Goal: Information Seeking & Learning: Learn about a topic

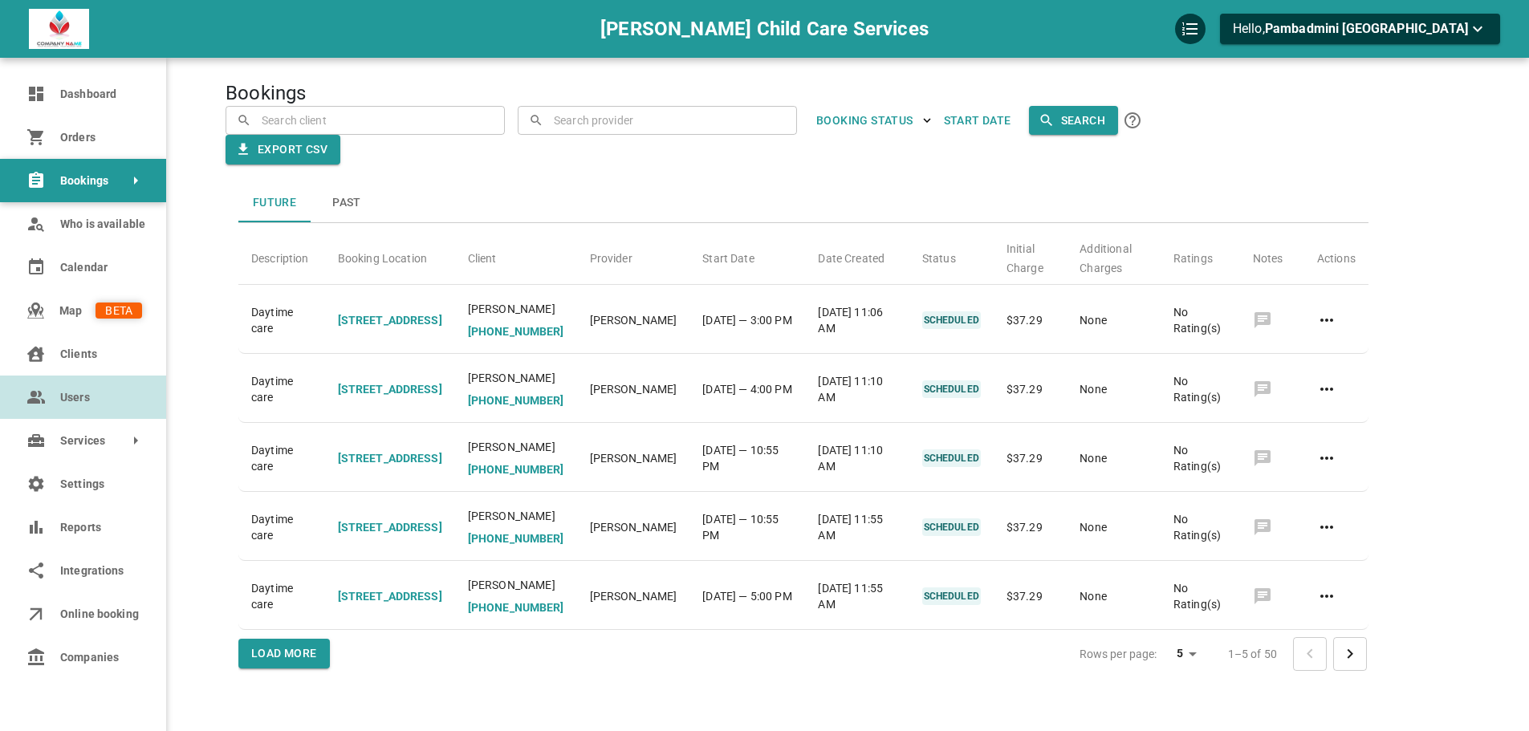
click at [55, 400] on link "Users" at bounding box center [83, 397] width 166 height 43
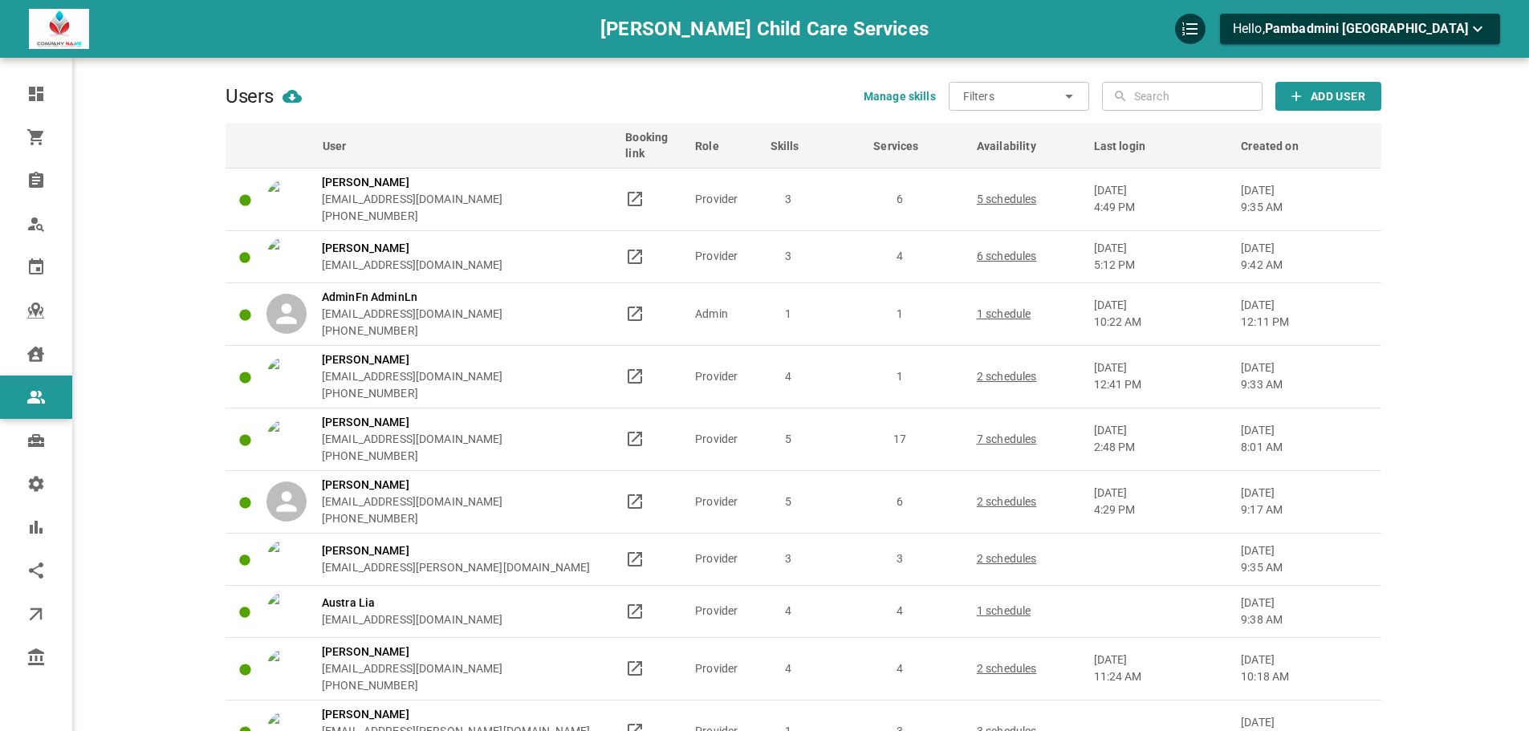
click at [1026, 99] on input "Filters" at bounding box center [1011, 96] width 96 height 29
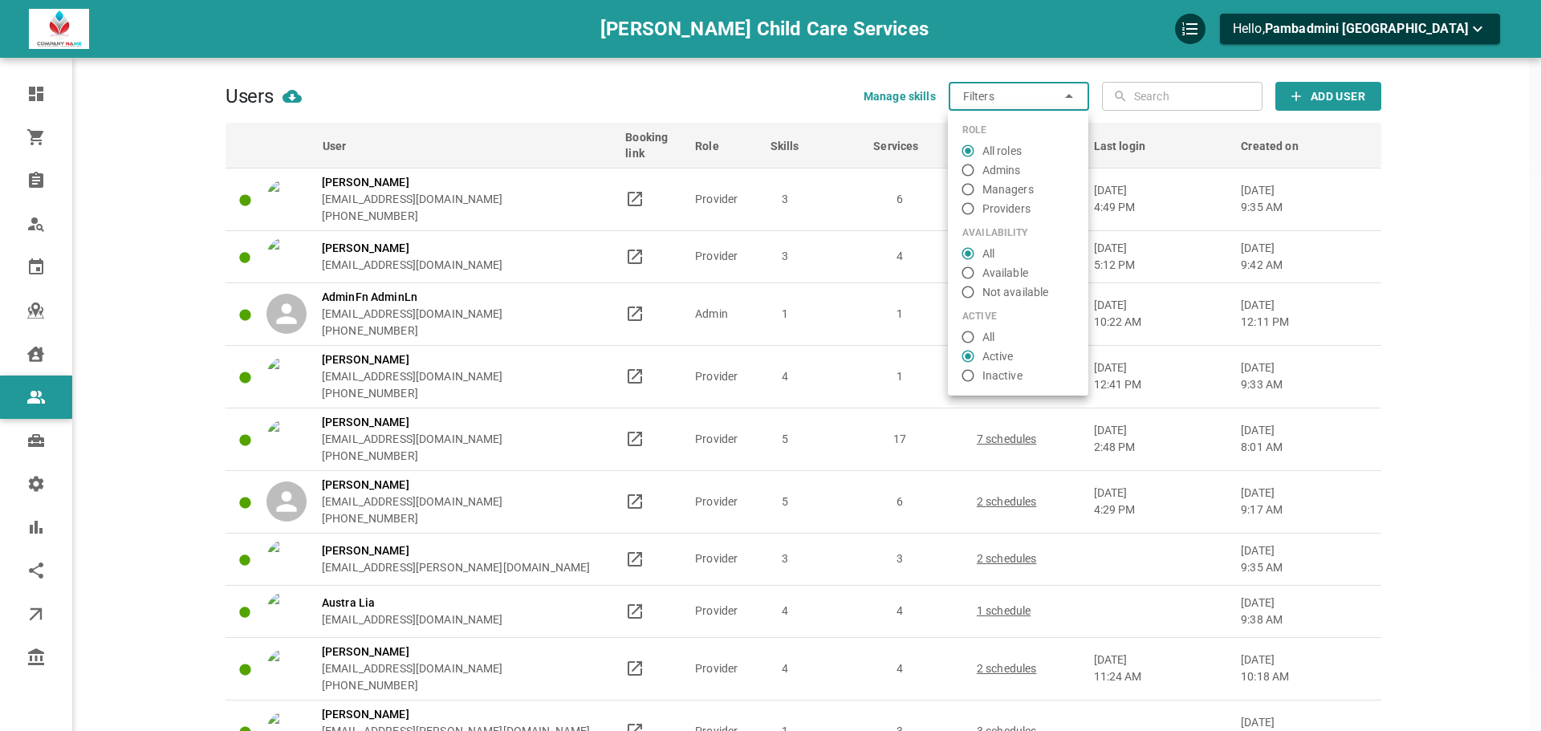
click at [987, 210] on span "Providers" at bounding box center [1006, 209] width 48 height 17
click at [982, 210] on input "Providers" at bounding box center [967, 209] width 29 height 16
radio input "false"
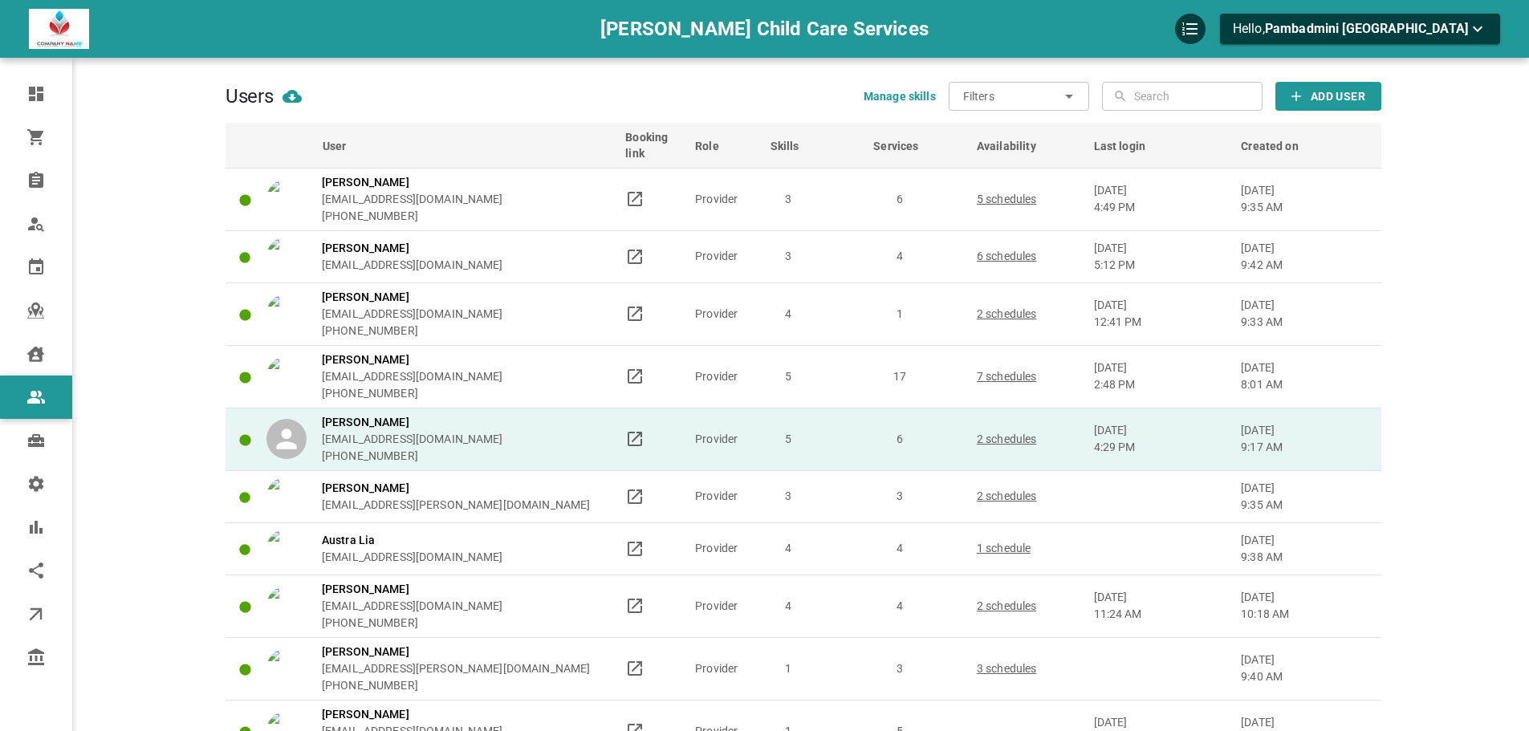
click at [1059, 418] on td "2 schedules" at bounding box center [1027, 439] width 117 height 63
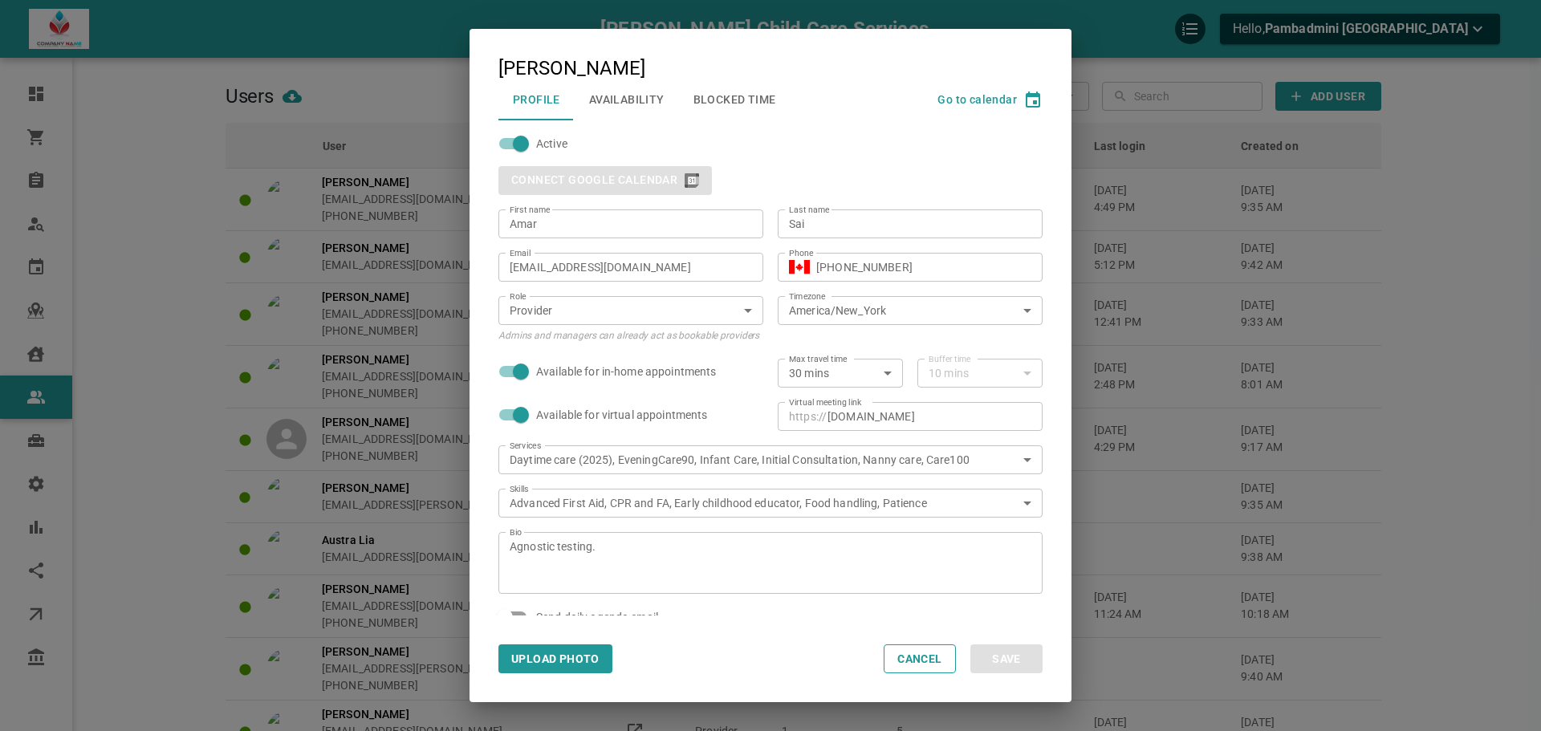
click at [637, 99] on button "Availability" at bounding box center [627, 100] width 104 height 42
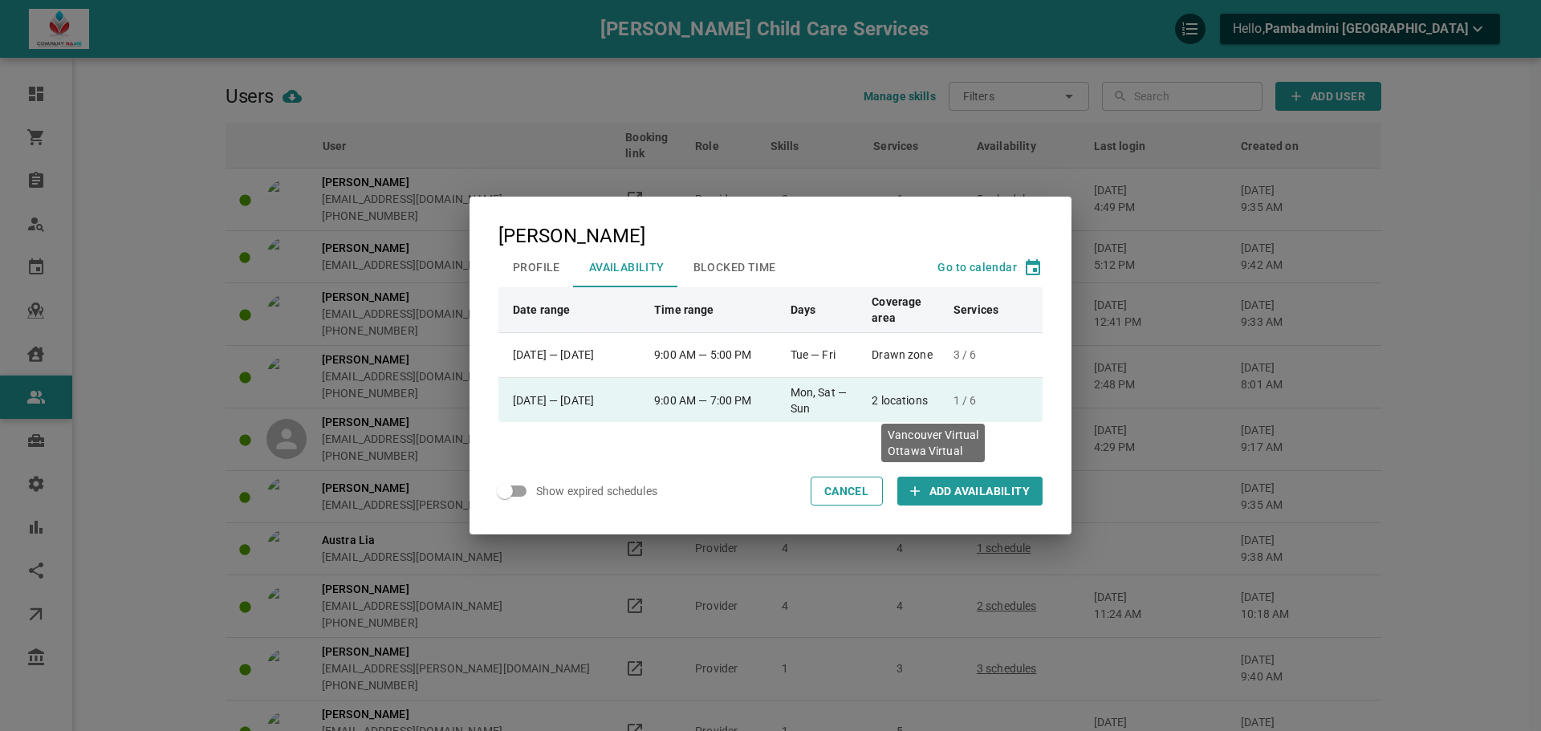
click at [941, 406] on td "2 locations" at bounding box center [905, 399] width 82 height 45
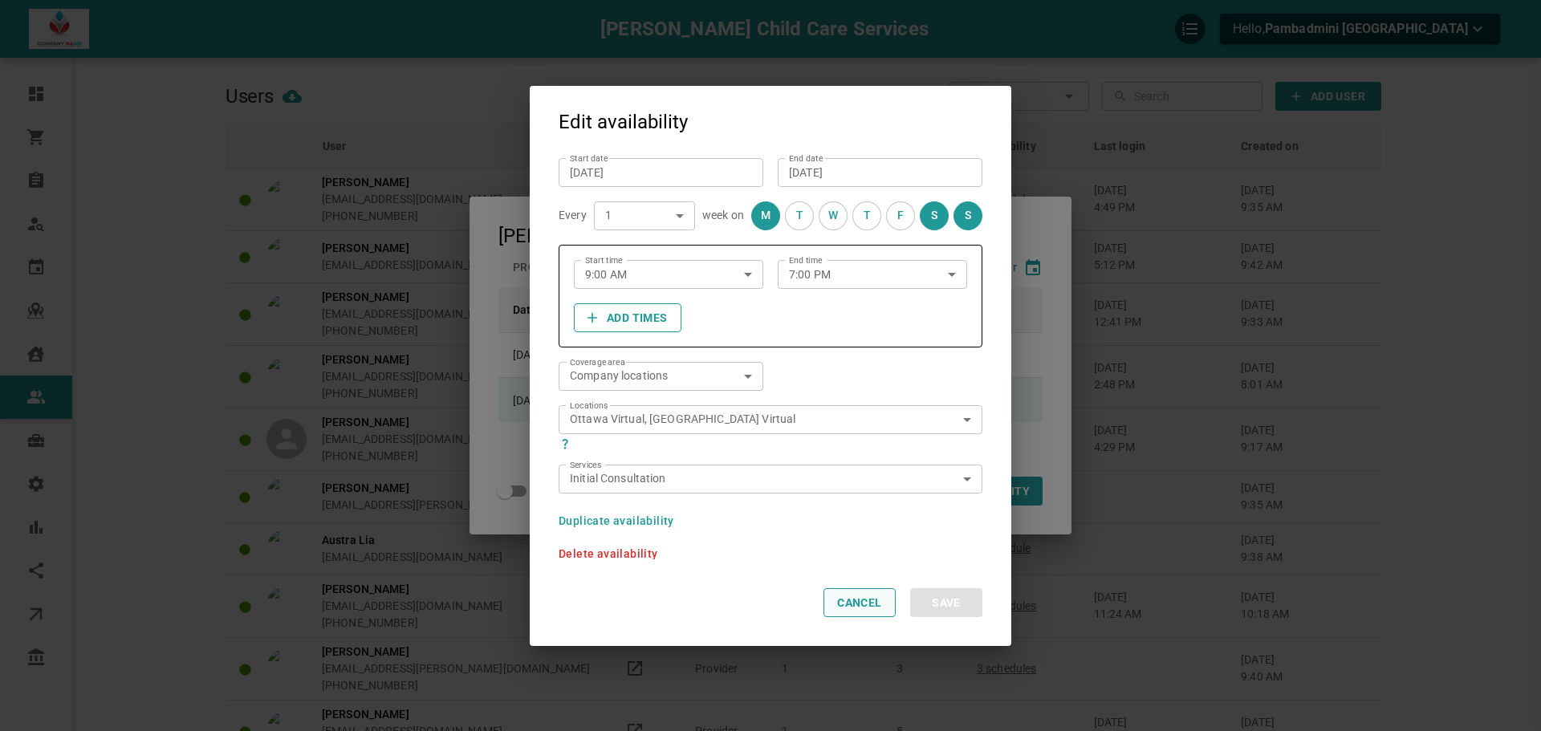
click at [866, 602] on button "Cancel" at bounding box center [859, 602] width 72 height 29
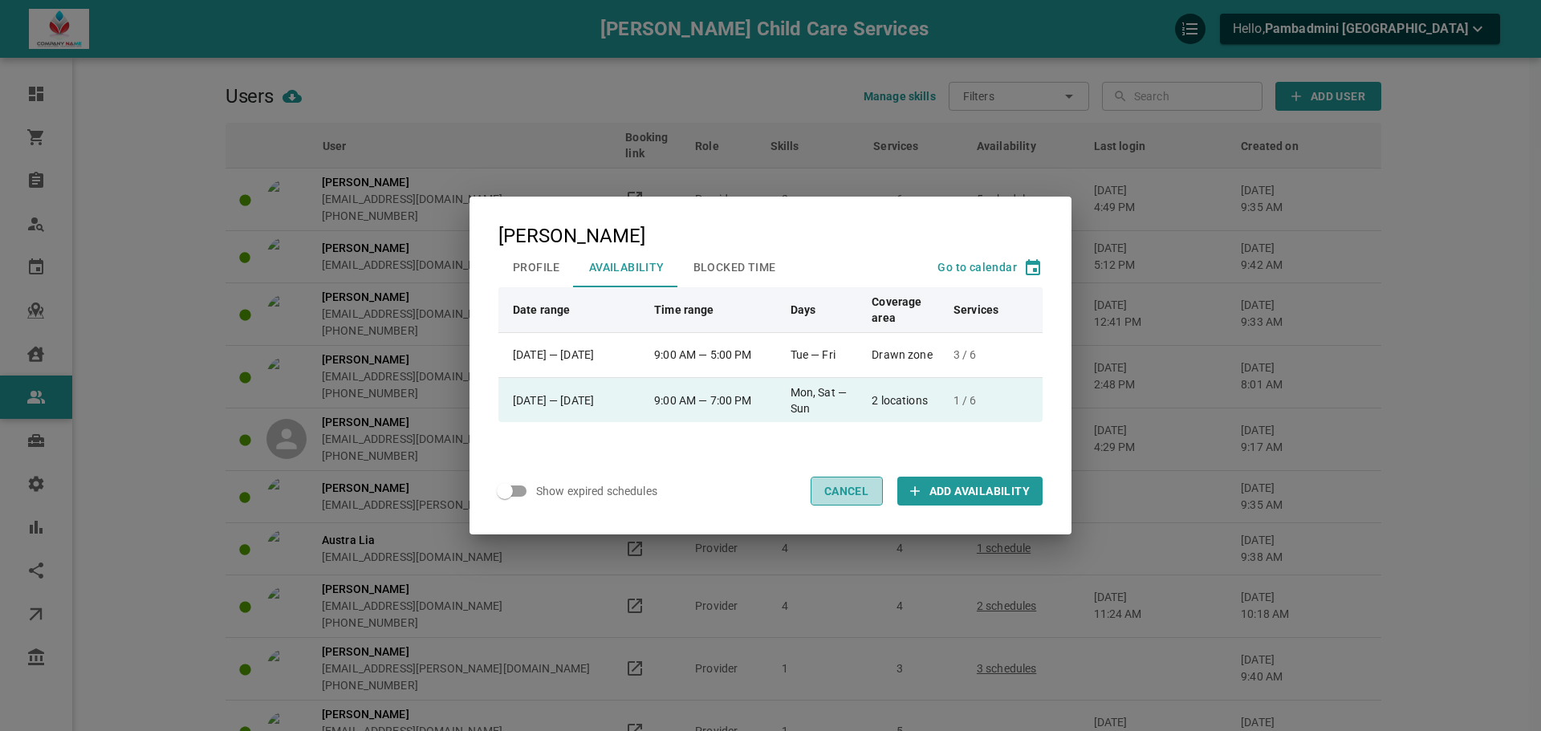
click at [844, 491] on button "Cancel" at bounding box center [847, 491] width 72 height 29
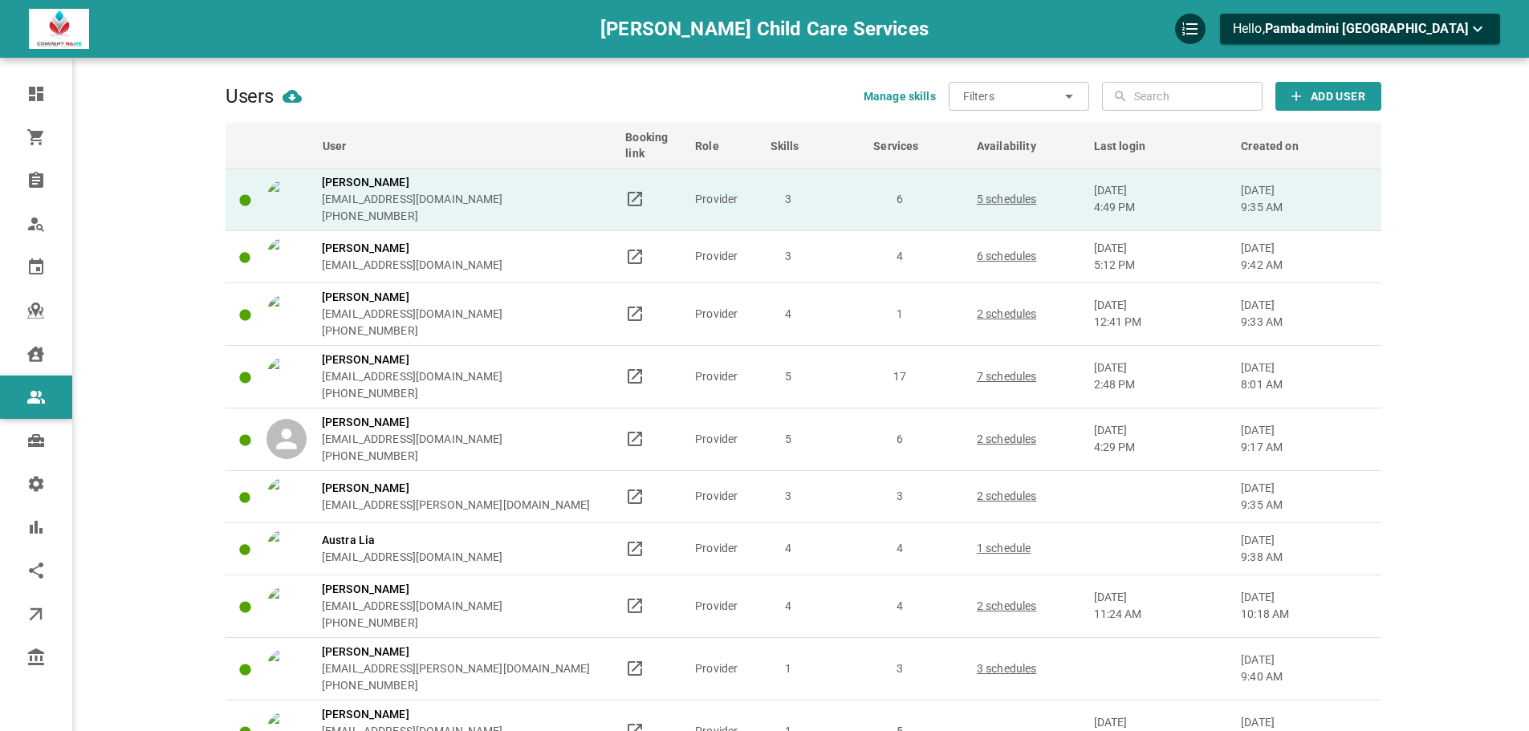
click at [1065, 186] on td "5 schedules" at bounding box center [1027, 199] width 117 height 63
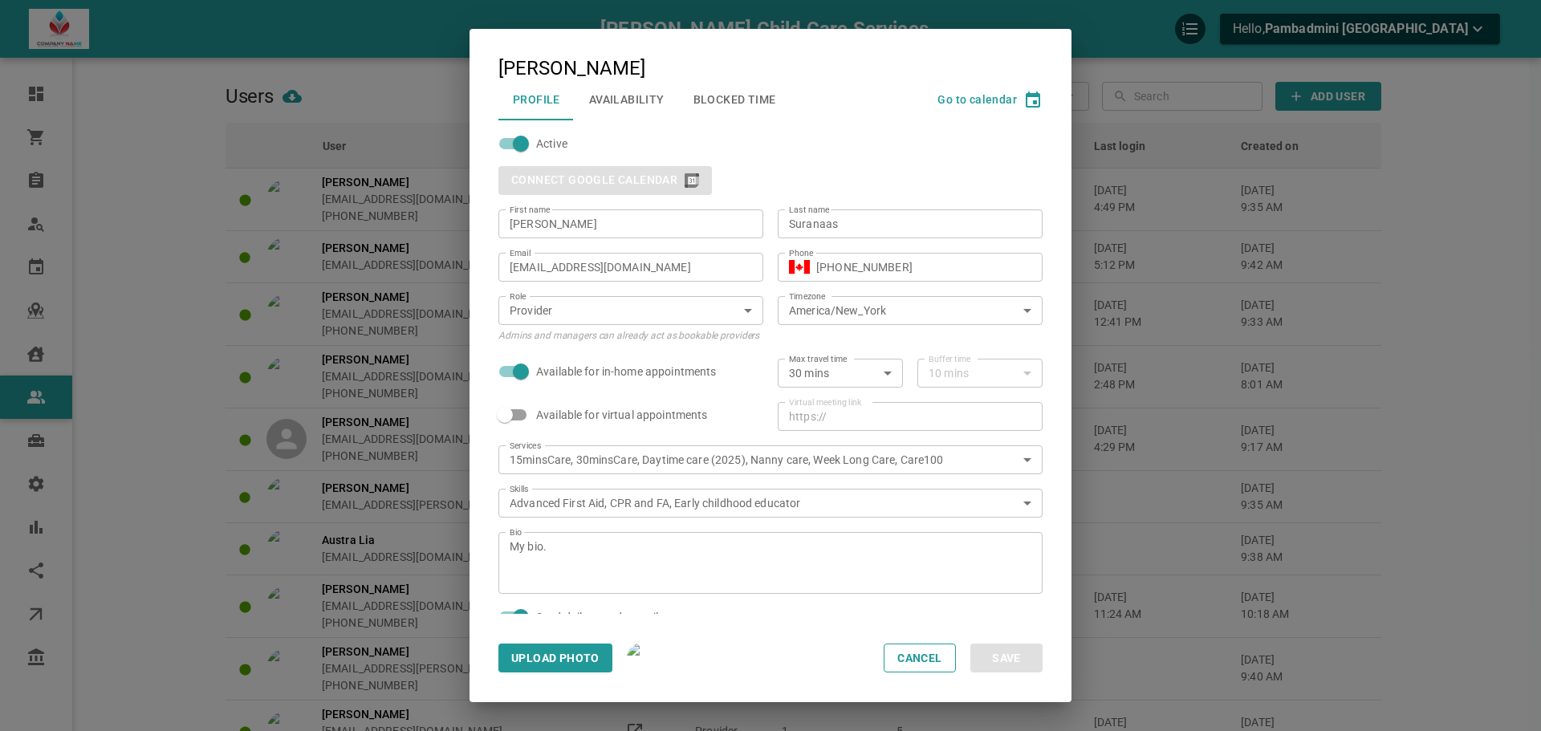
click at [646, 109] on button "Availability" at bounding box center [627, 100] width 104 height 42
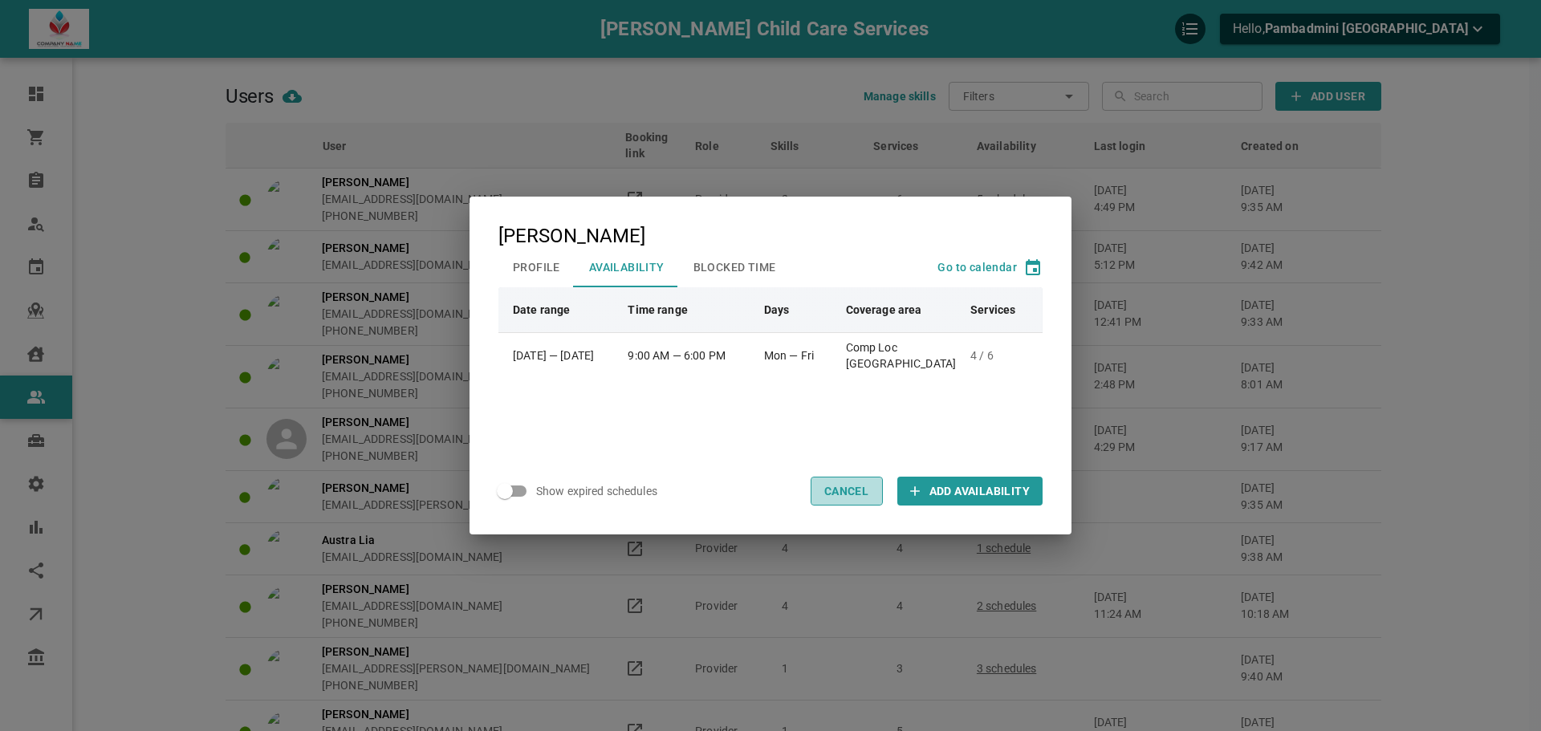
click at [847, 491] on button "Cancel" at bounding box center [847, 491] width 72 height 29
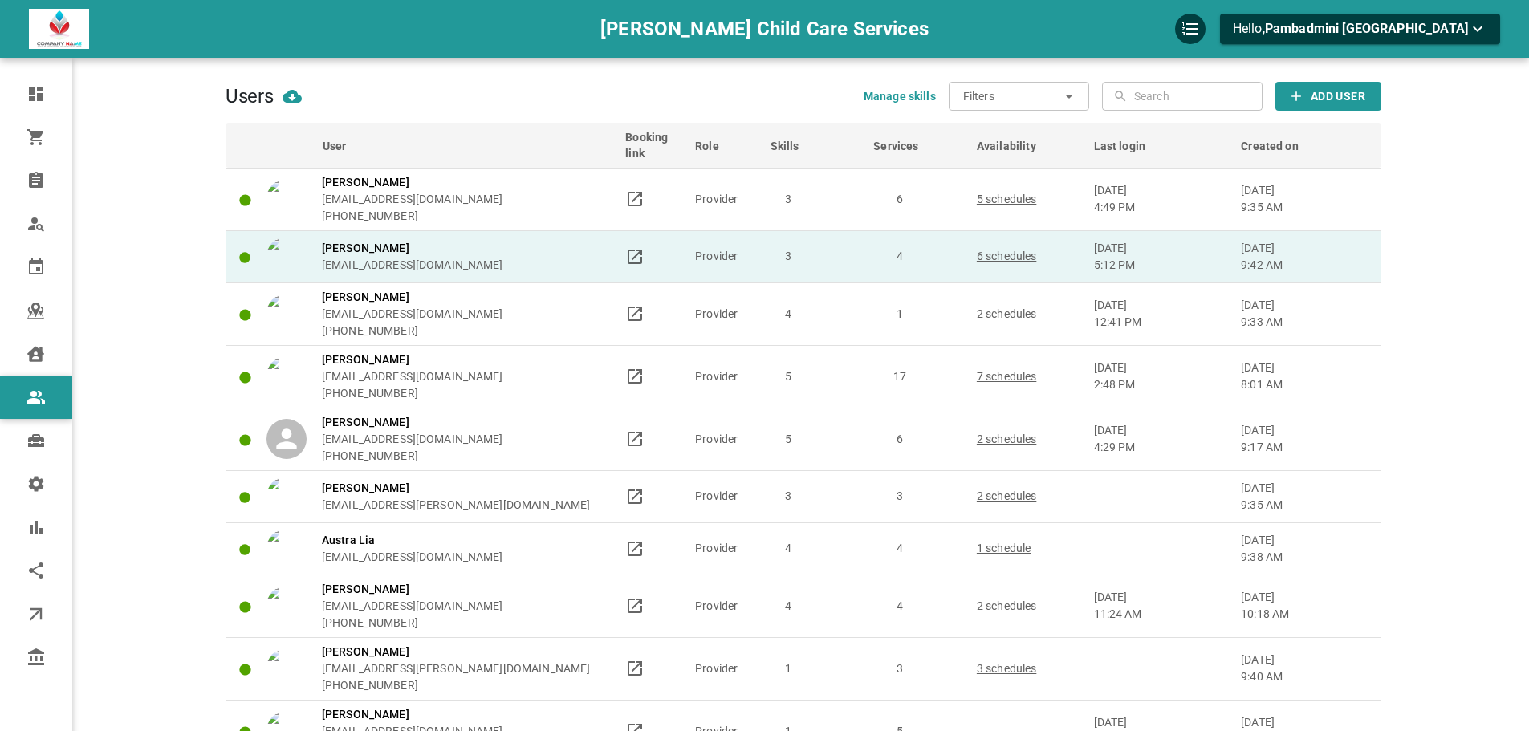
click at [957, 247] on td "4" at bounding box center [918, 256] width 104 height 52
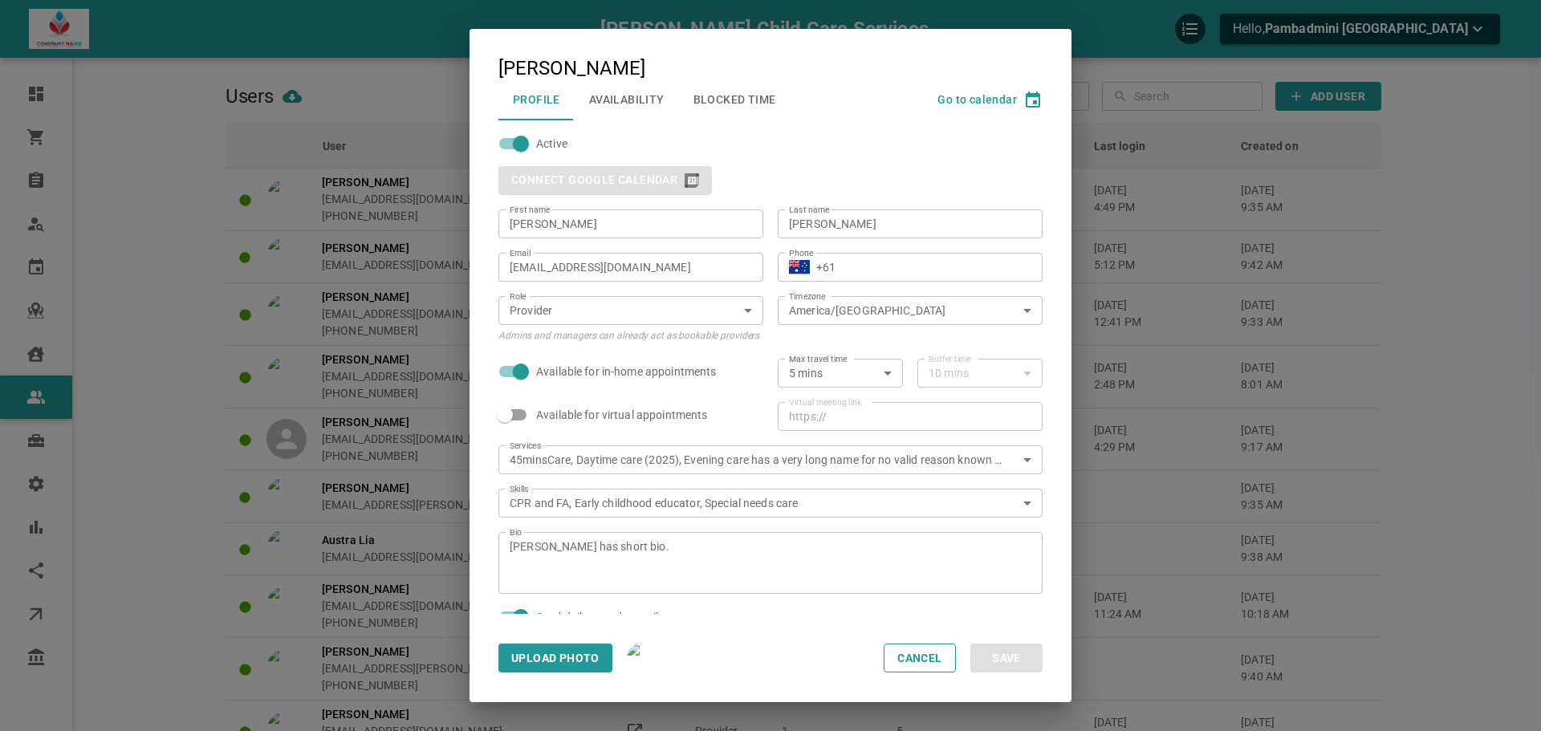
click at [636, 109] on button "Availability" at bounding box center [627, 100] width 104 height 42
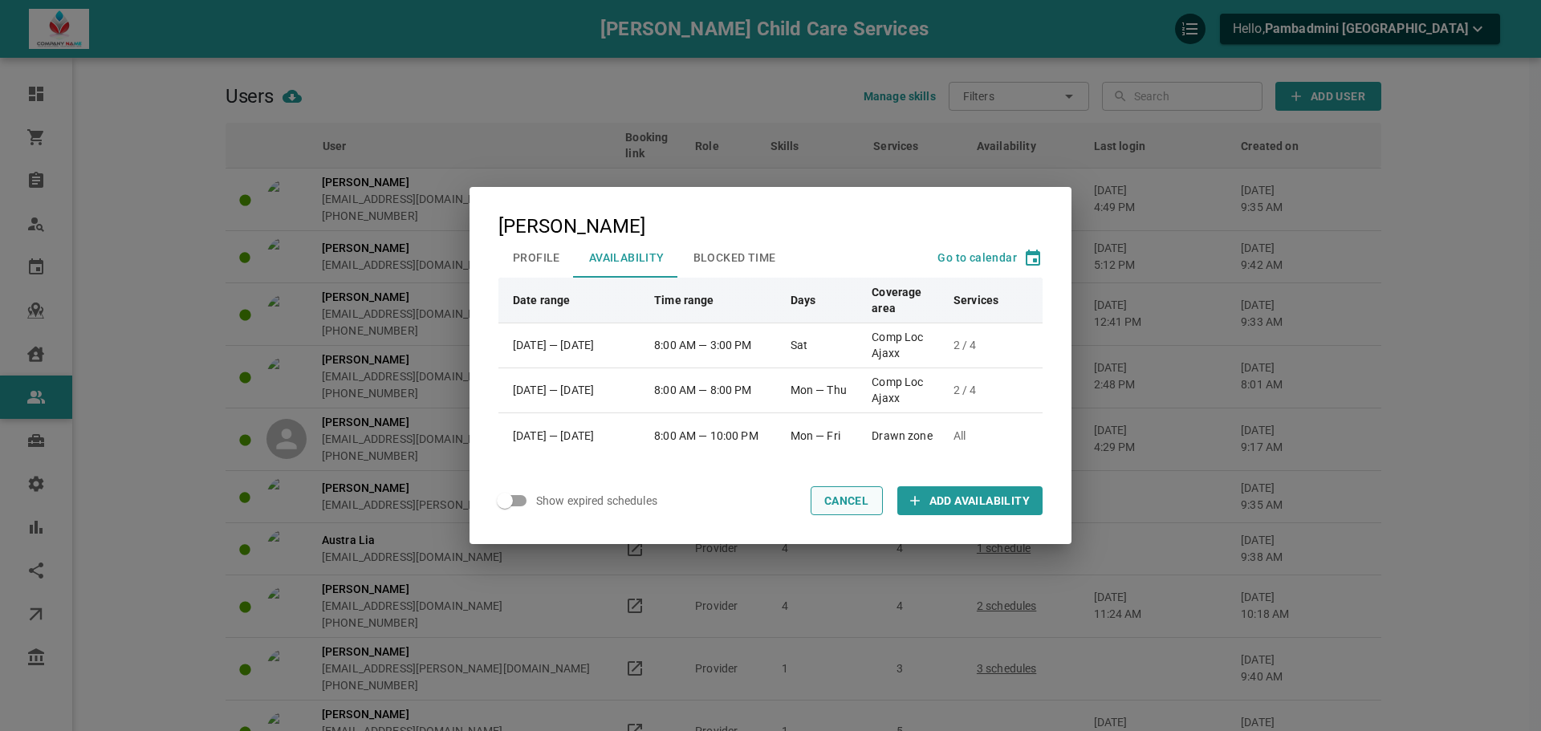
click at [857, 502] on button "Cancel" at bounding box center [847, 500] width 72 height 29
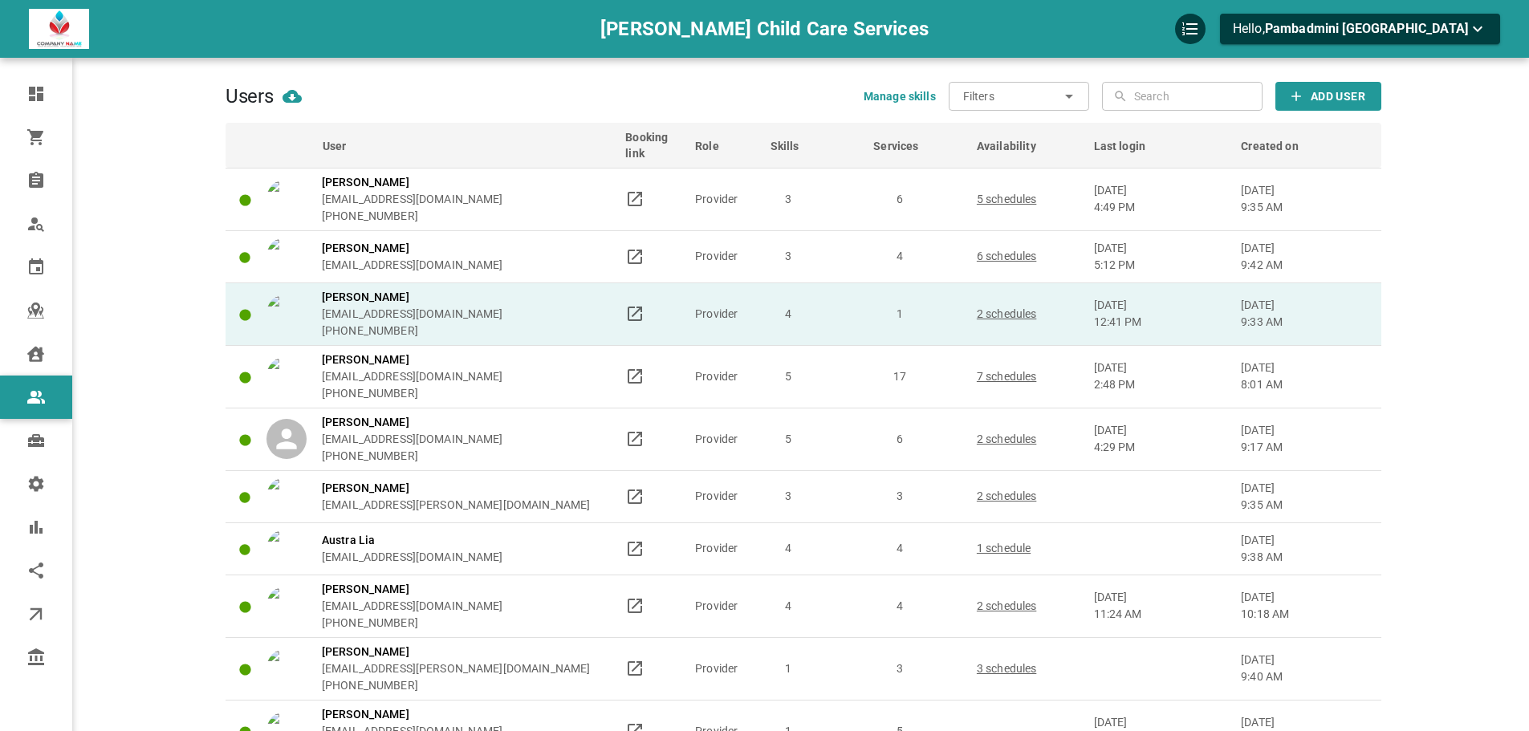
click at [838, 318] on td "4" at bounding box center [815, 314] width 104 height 63
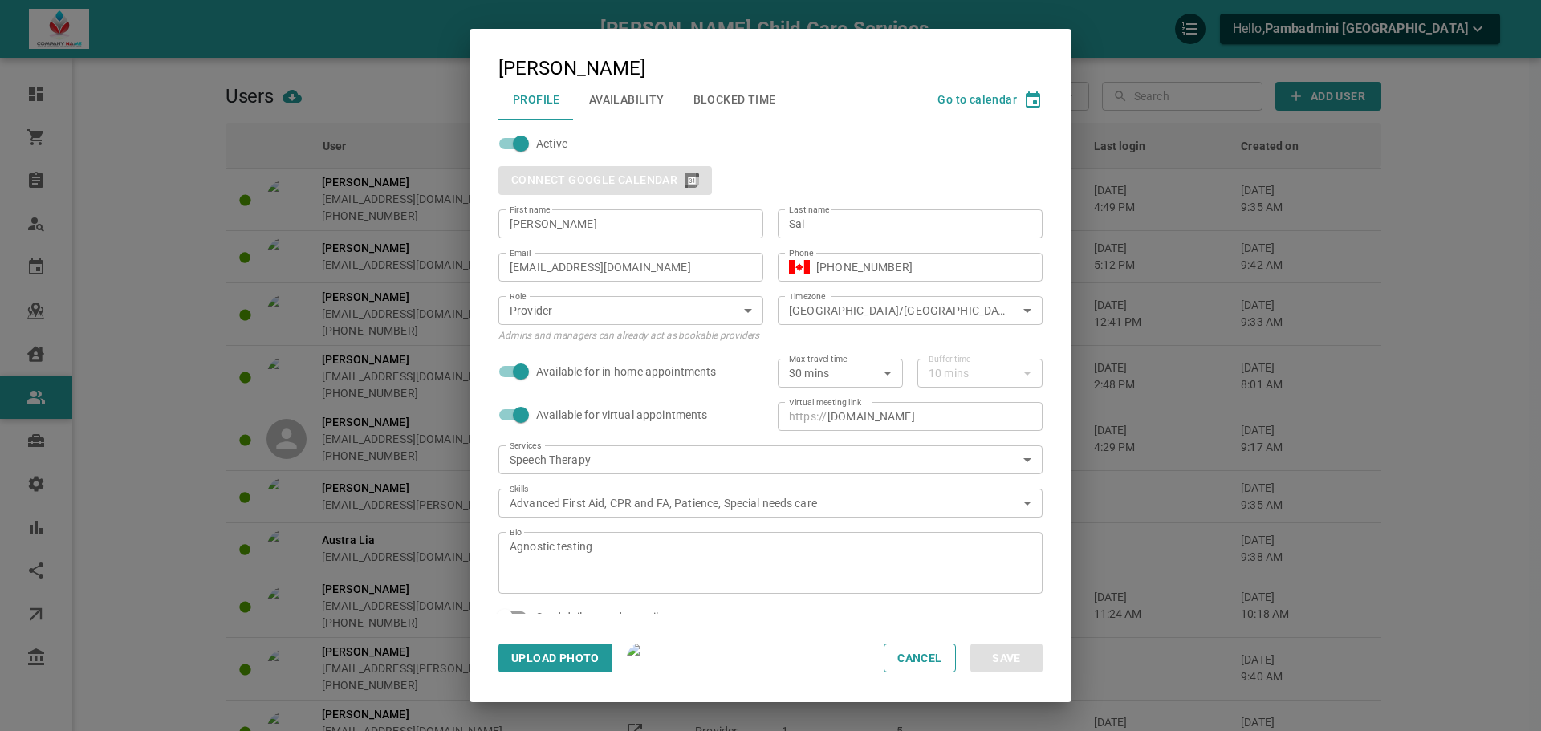
click at [639, 92] on button "Availability" at bounding box center [627, 100] width 104 height 42
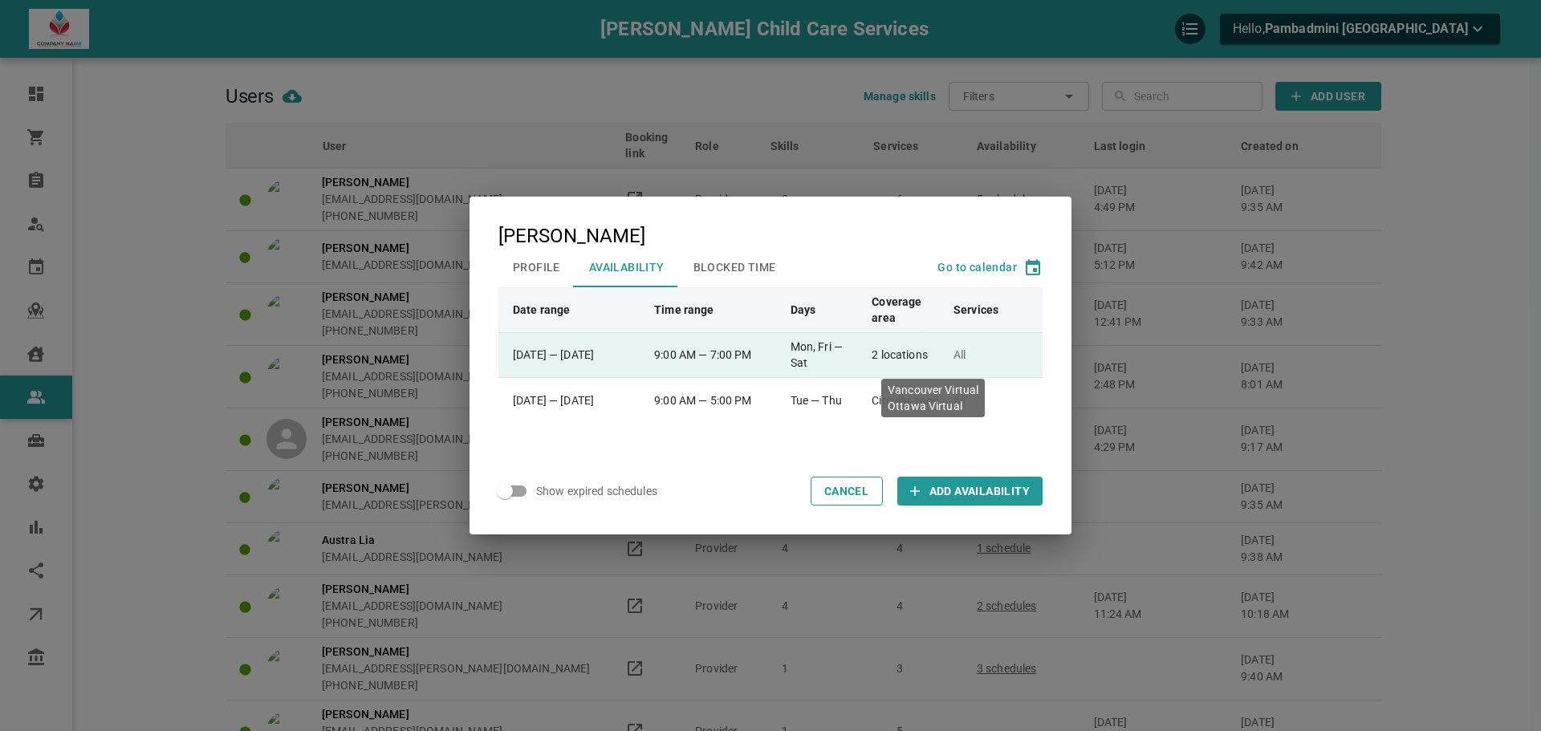
click at [920, 356] on td "2 locations" at bounding box center [905, 354] width 82 height 45
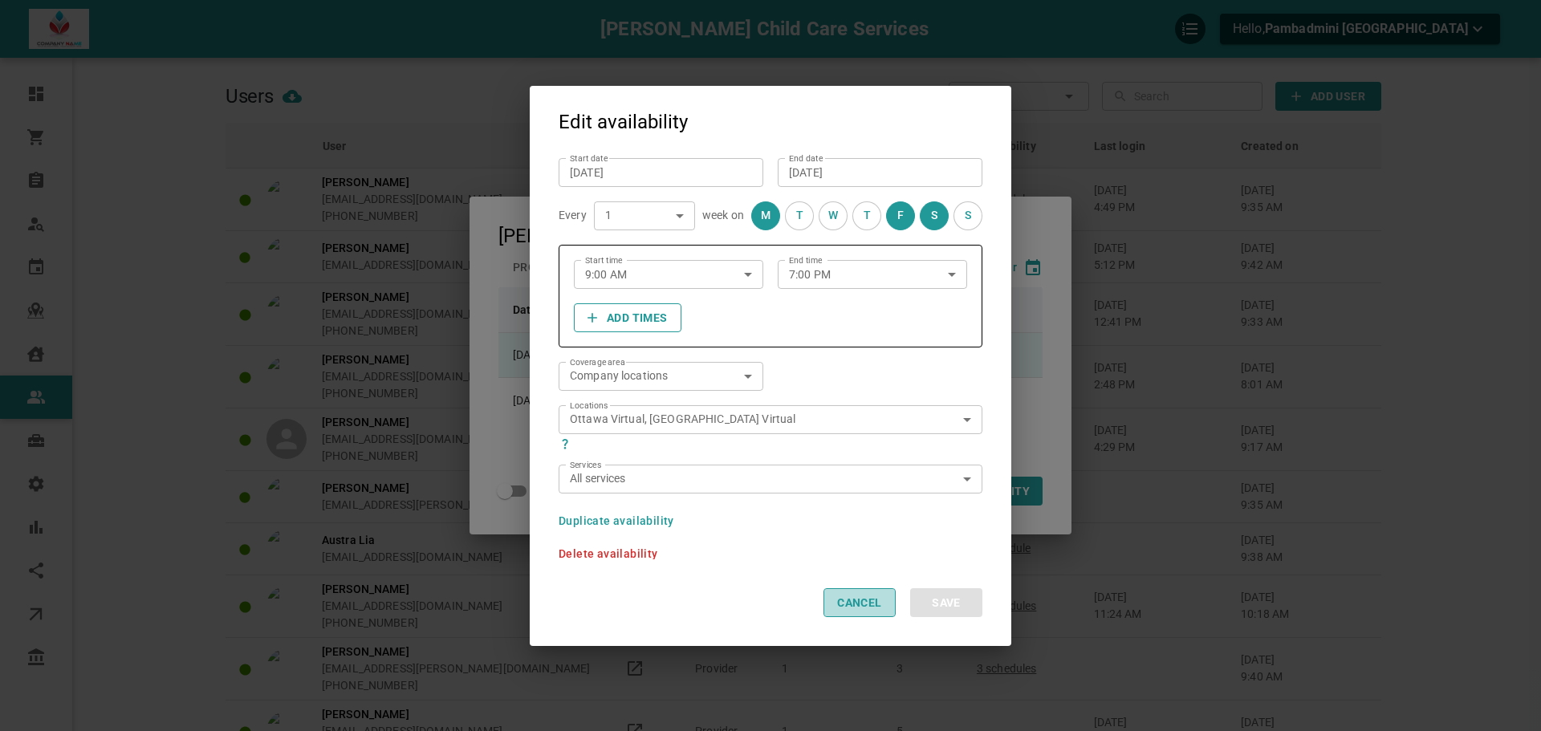
click at [839, 604] on button "Cancel" at bounding box center [859, 602] width 72 height 29
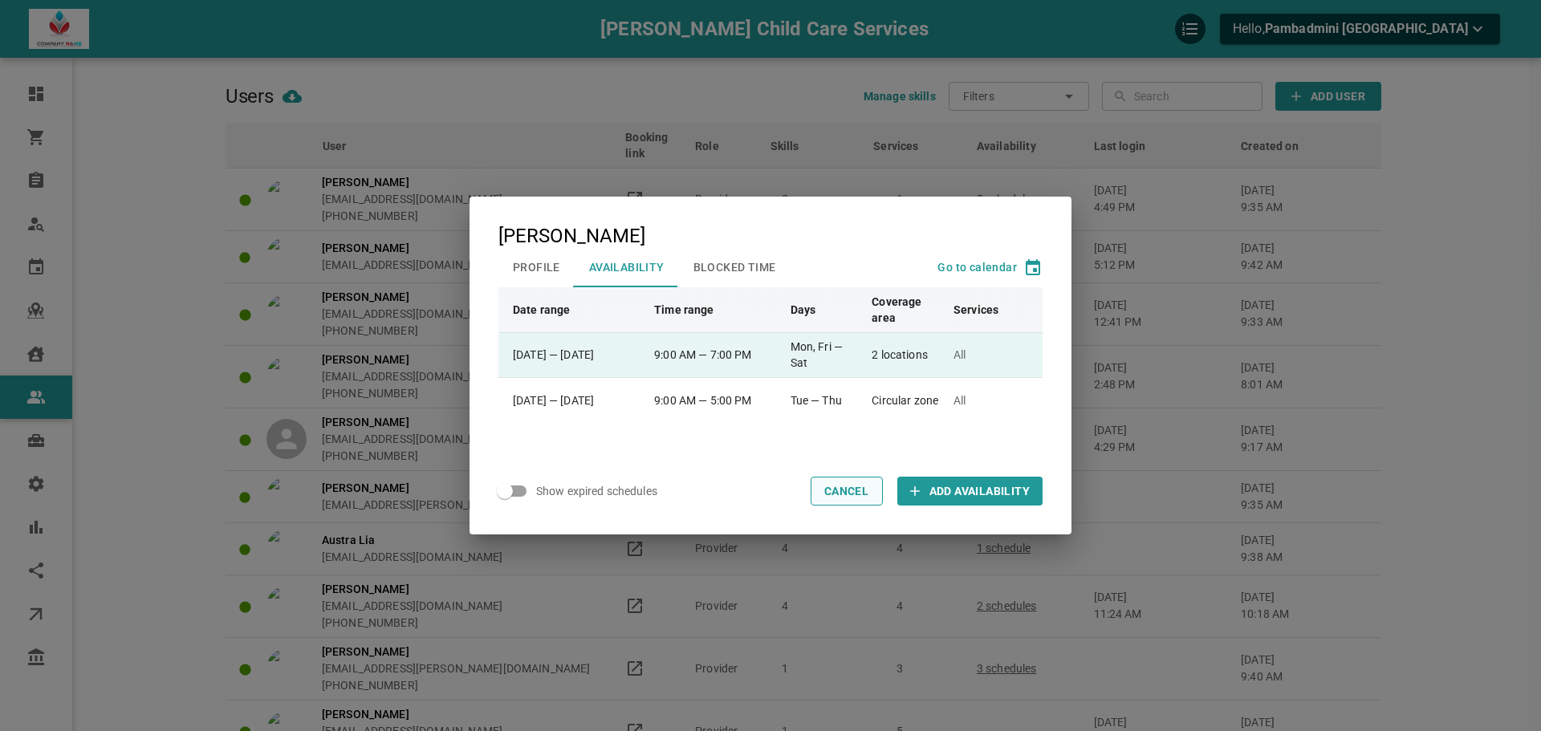
click at [818, 493] on button "Cancel" at bounding box center [847, 491] width 72 height 29
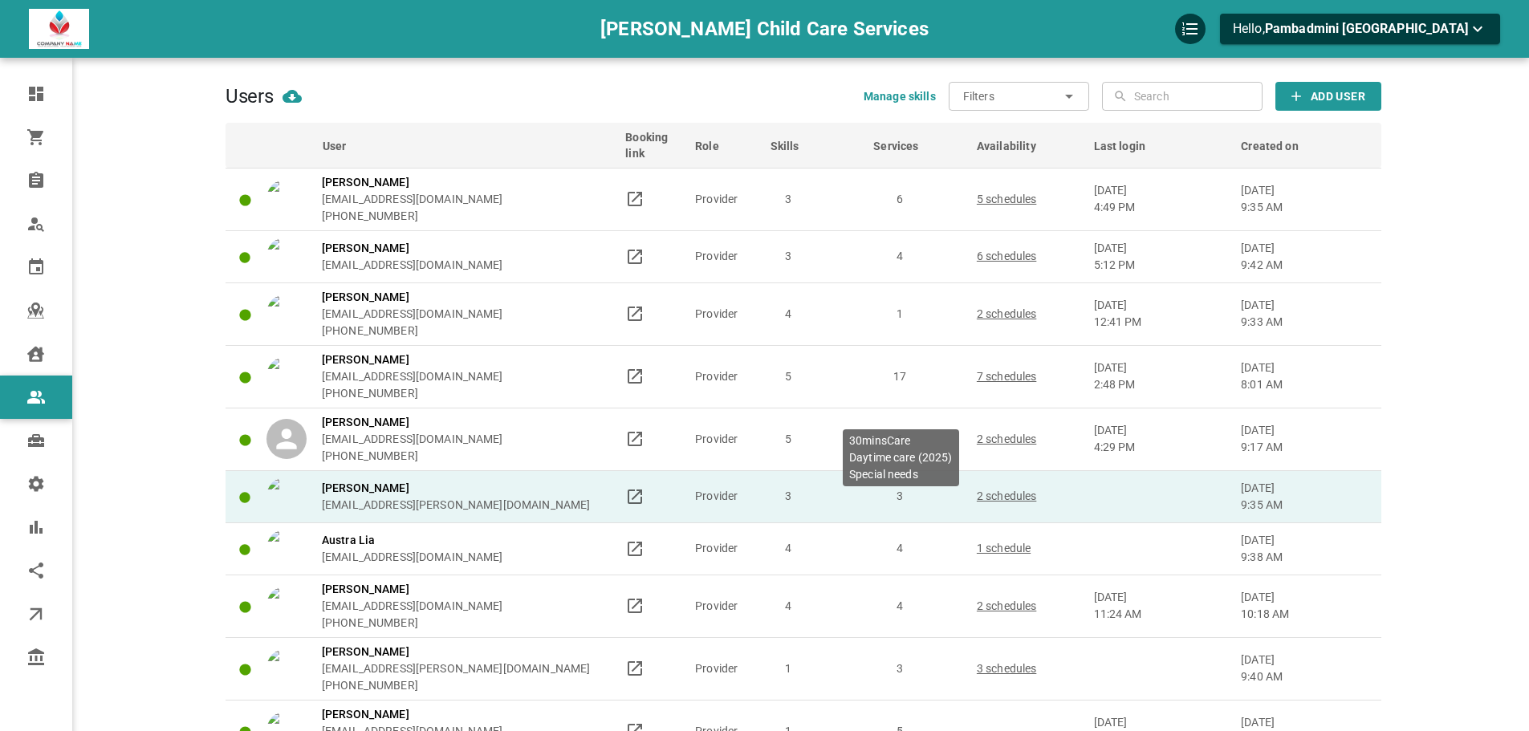
click at [929, 497] on p "3" at bounding box center [900, 496] width 89 height 17
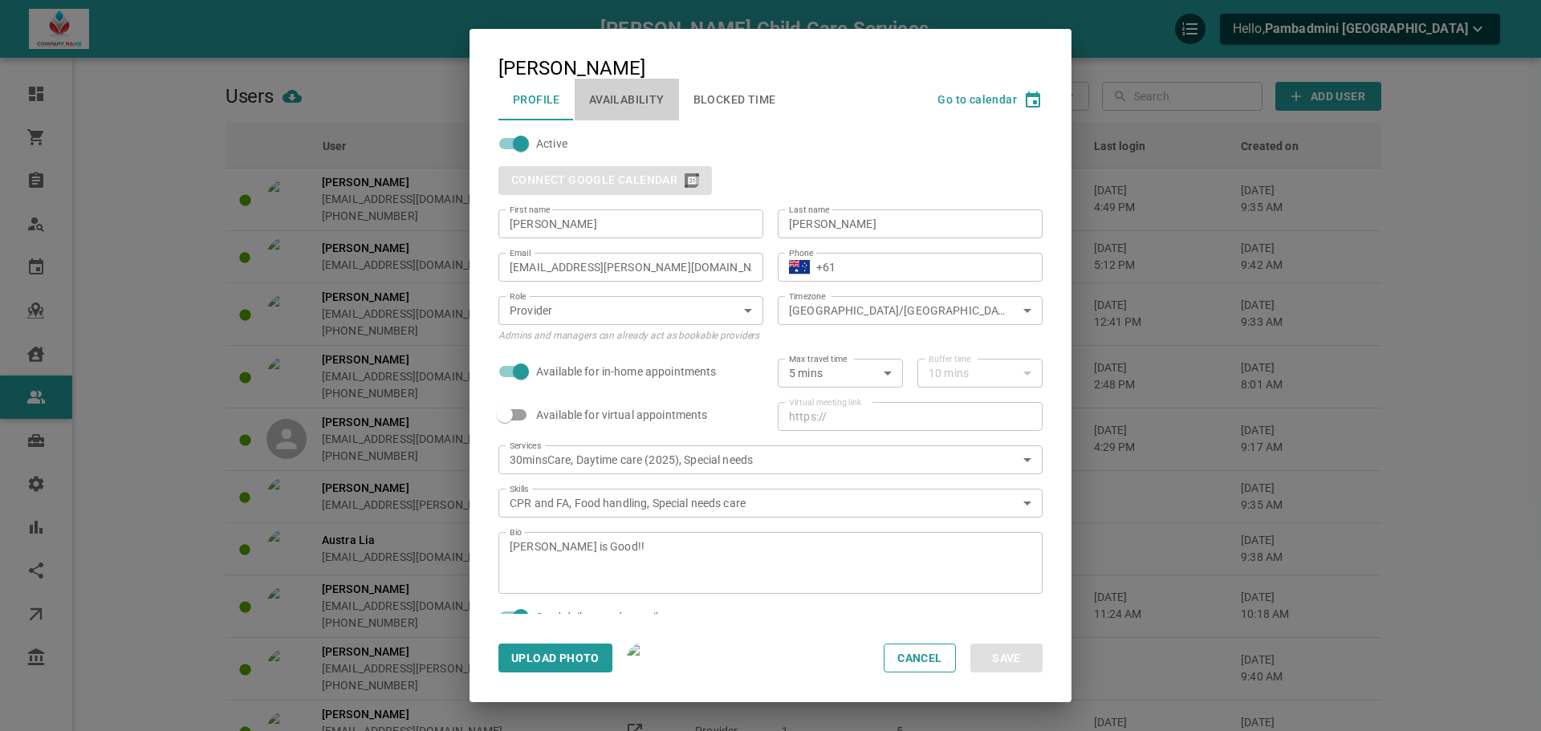
click at [620, 99] on button "Availability" at bounding box center [627, 100] width 104 height 42
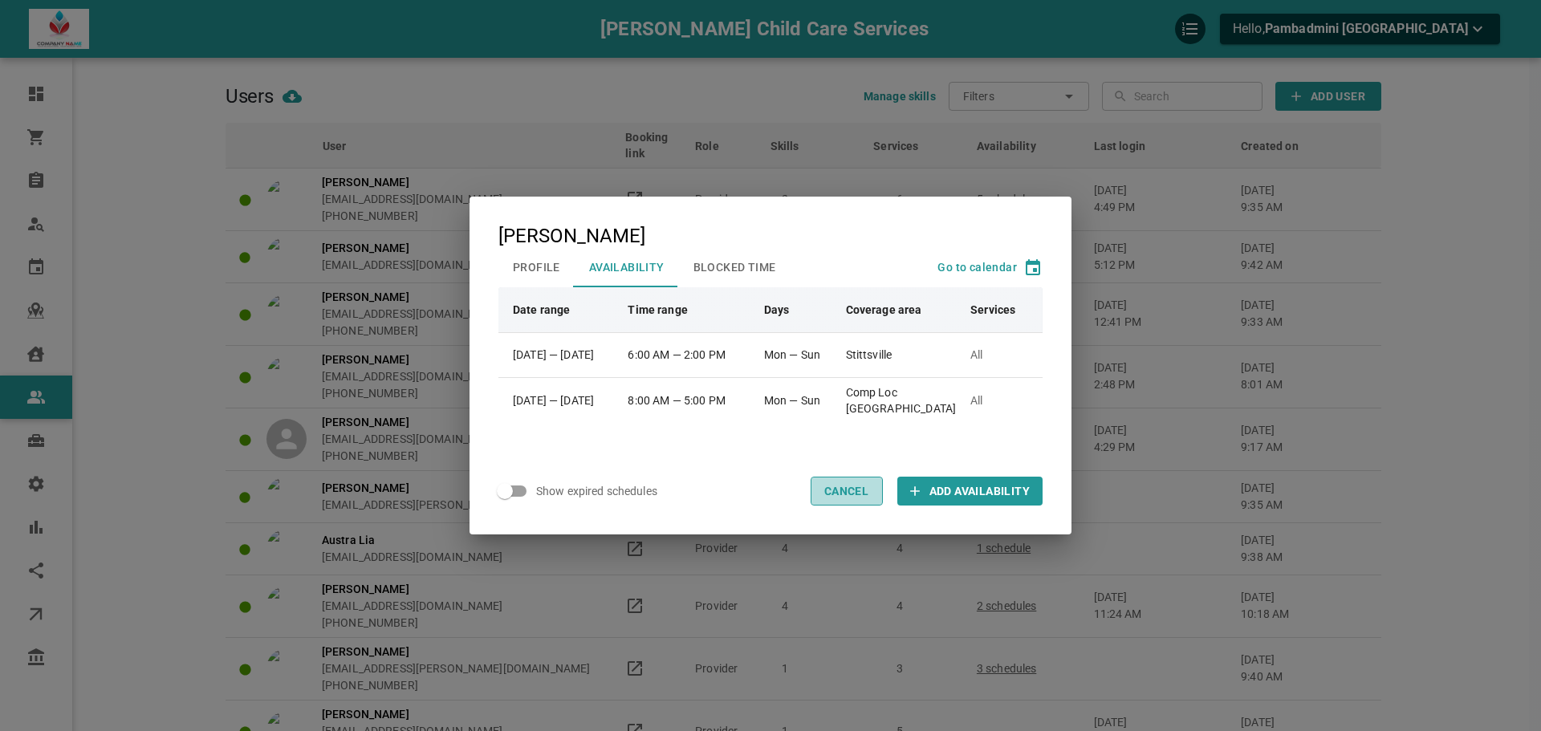
click at [852, 490] on button "Cancel" at bounding box center [847, 491] width 72 height 29
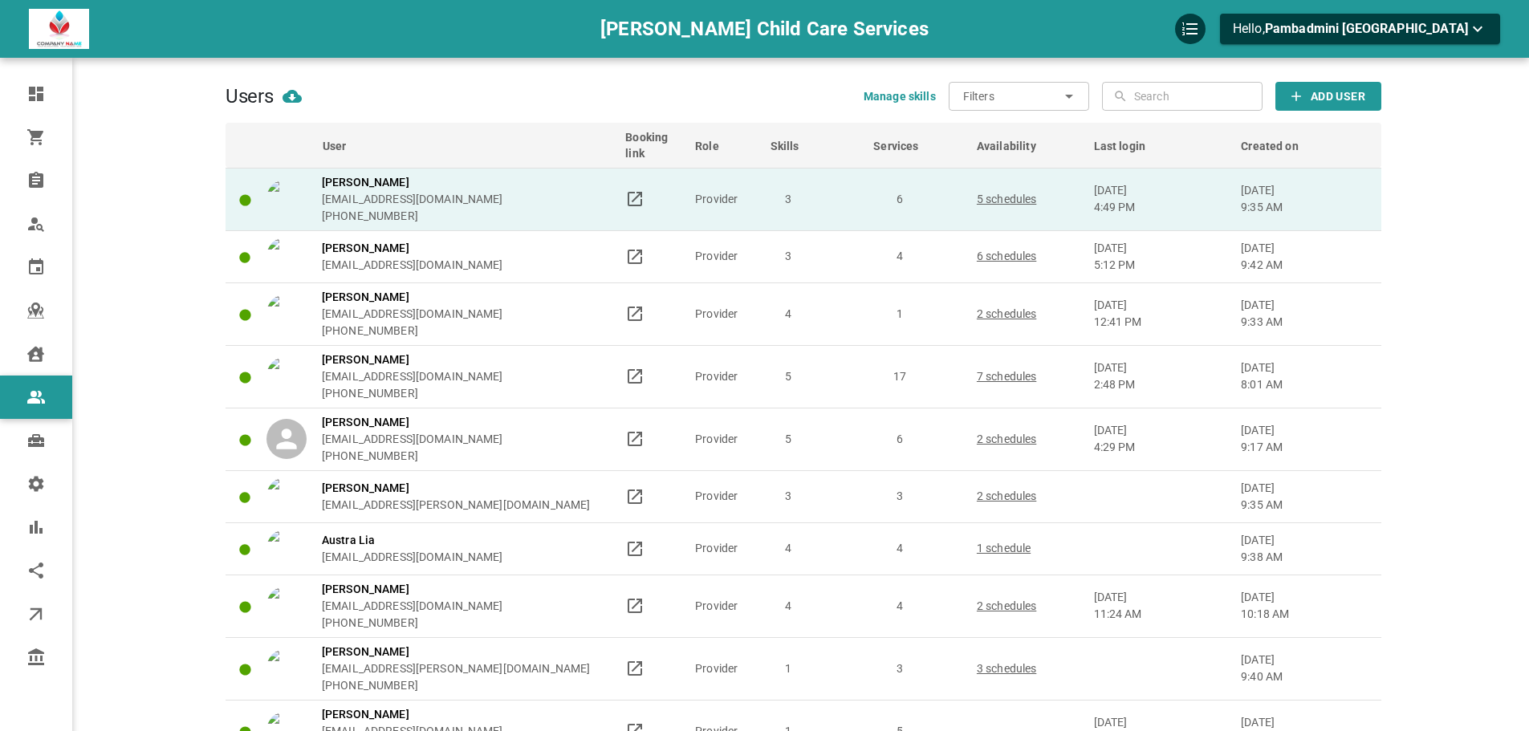
click at [932, 178] on td "6" at bounding box center [918, 199] width 104 height 63
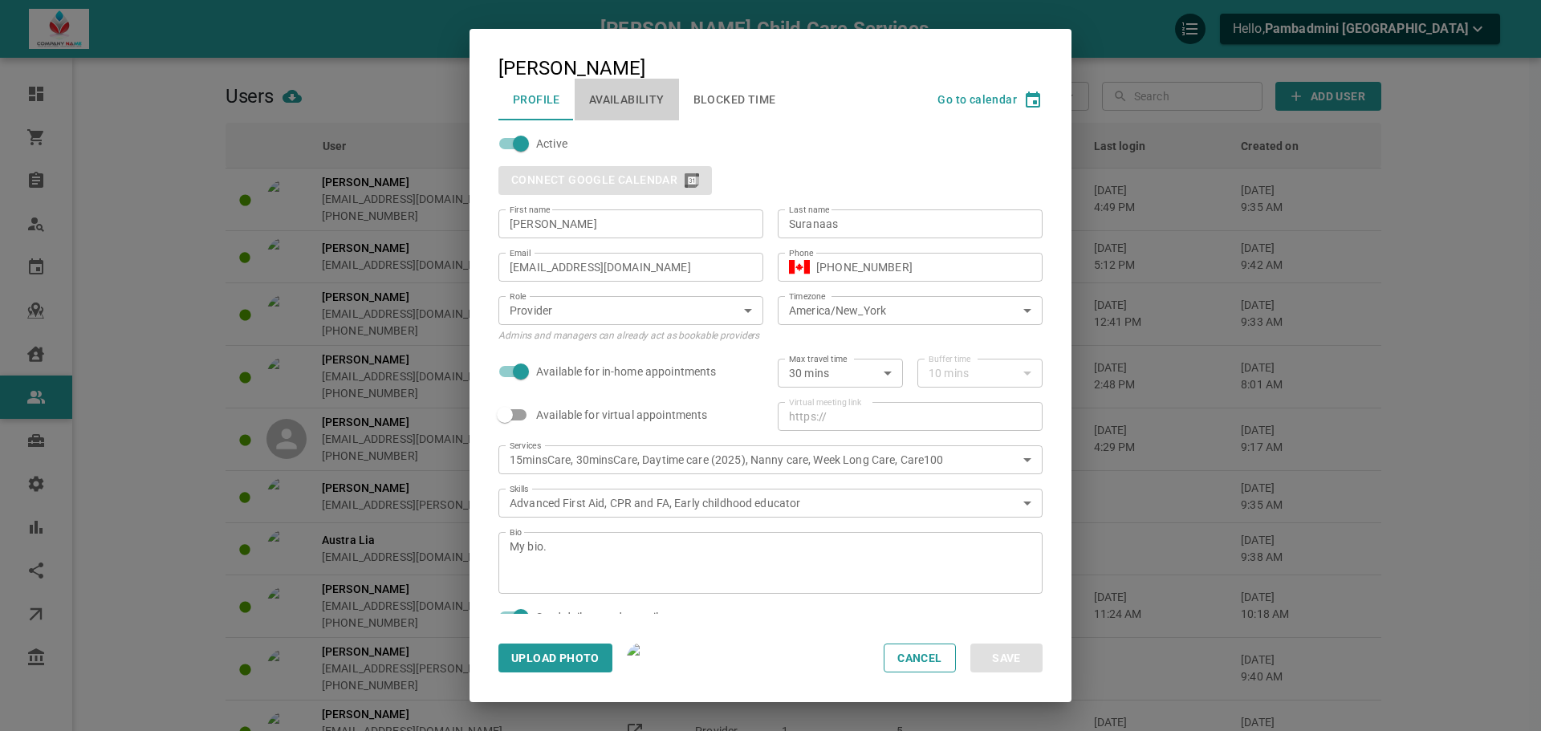
click at [633, 109] on button "Availability" at bounding box center [627, 100] width 104 height 42
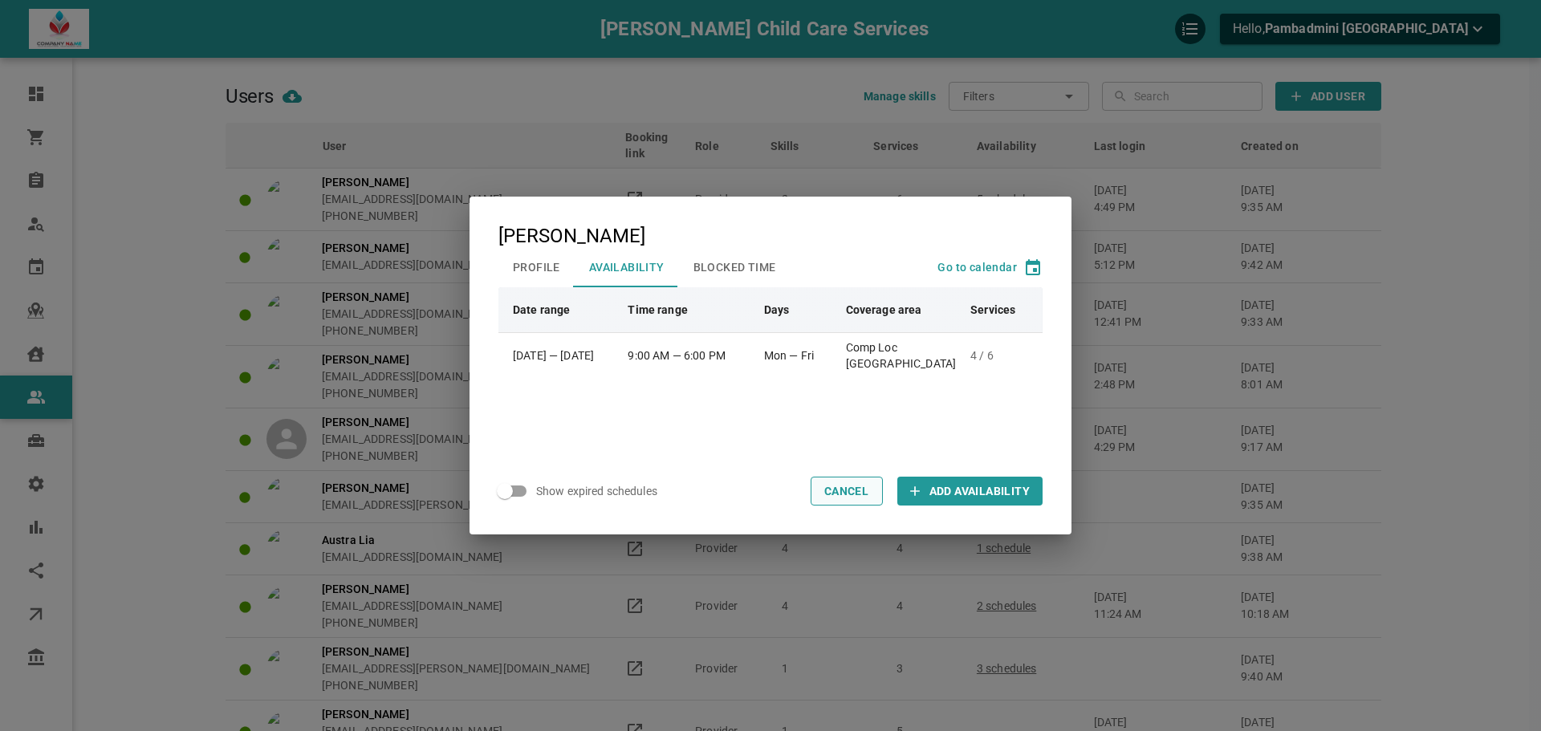
click at [845, 490] on button "Cancel" at bounding box center [847, 491] width 72 height 29
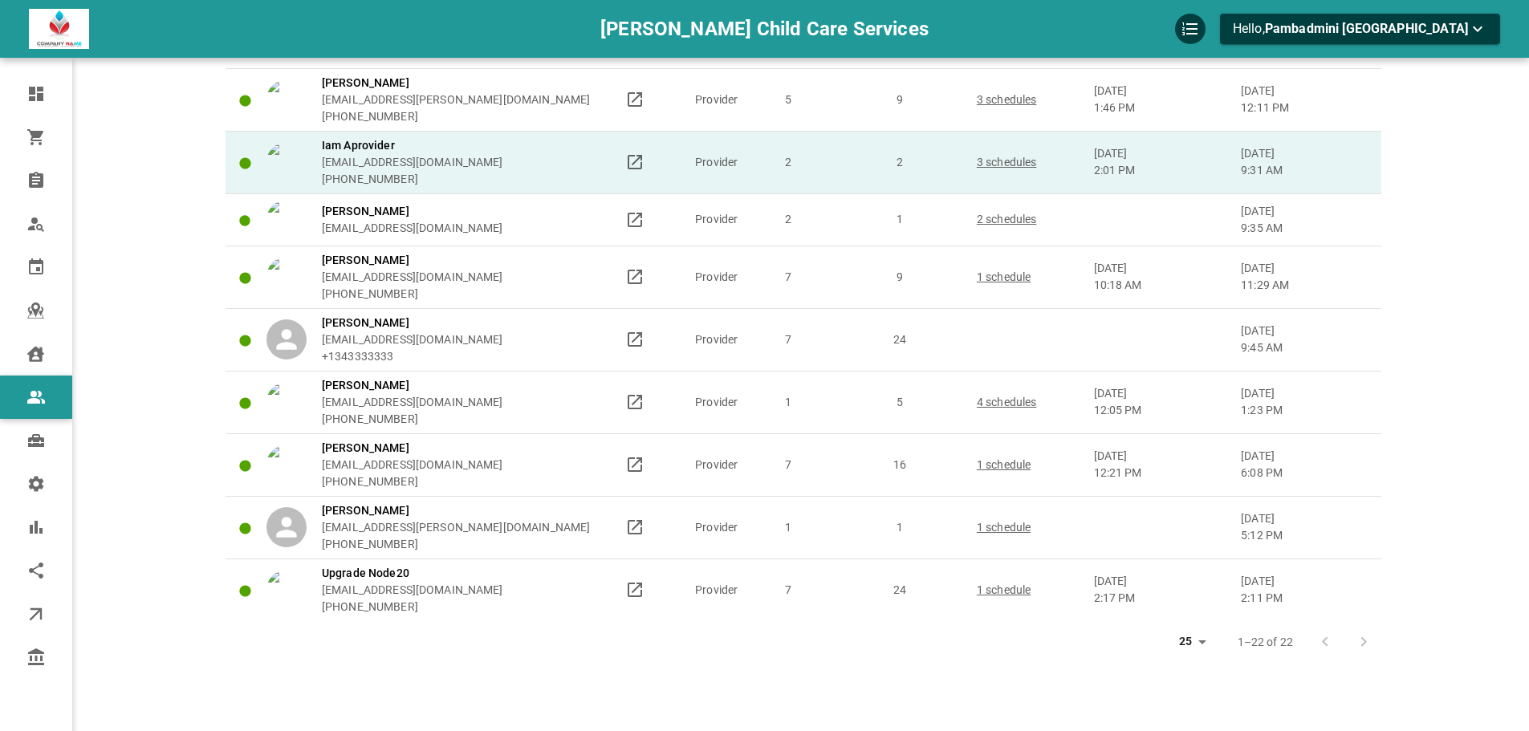
scroll to position [893, 0]
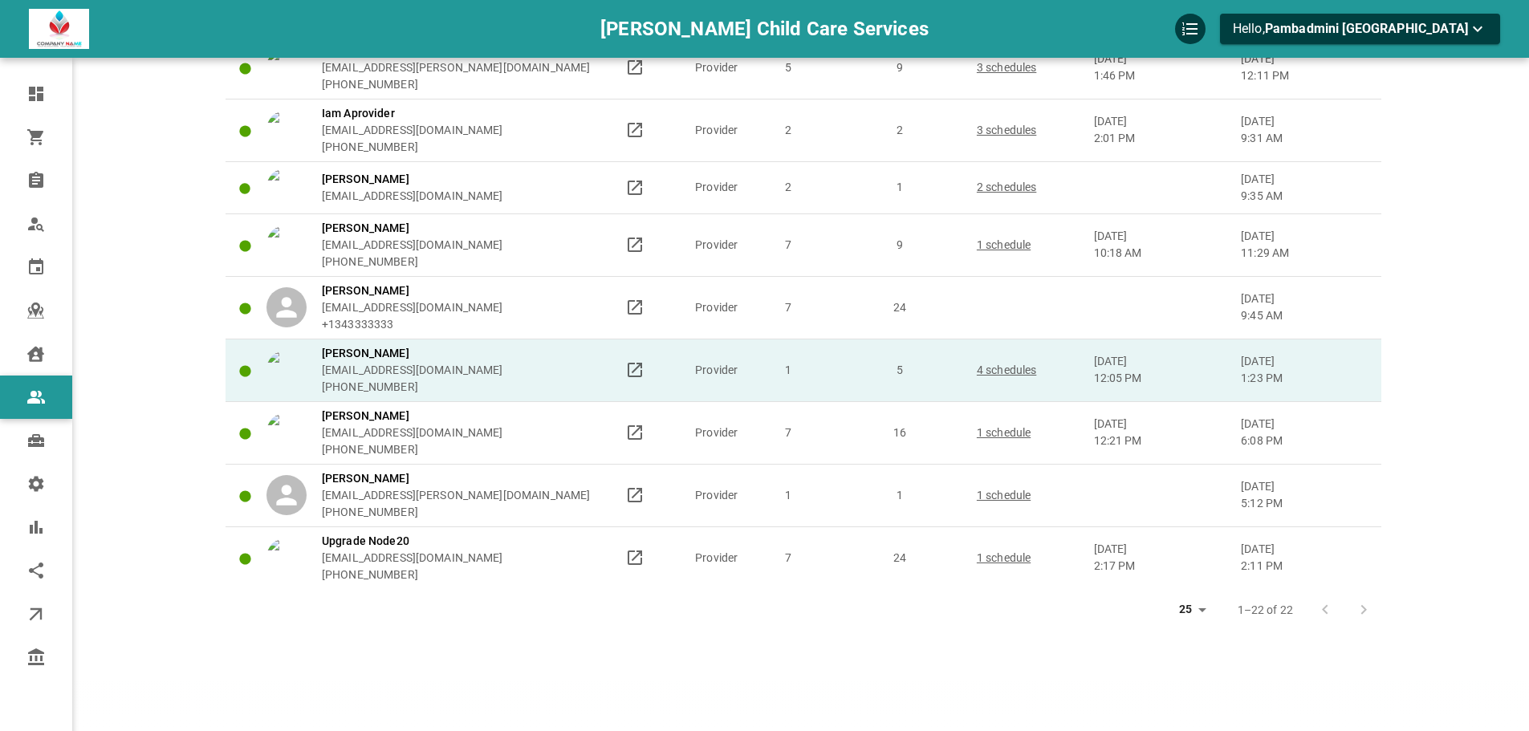
click at [542, 348] on div "[PERSON_NAME] [EMAIL_ADDRESS][DOMAIN_NAME] [PHONE_NUMBER]" at bounding box center [438, 370] width 344 height 51
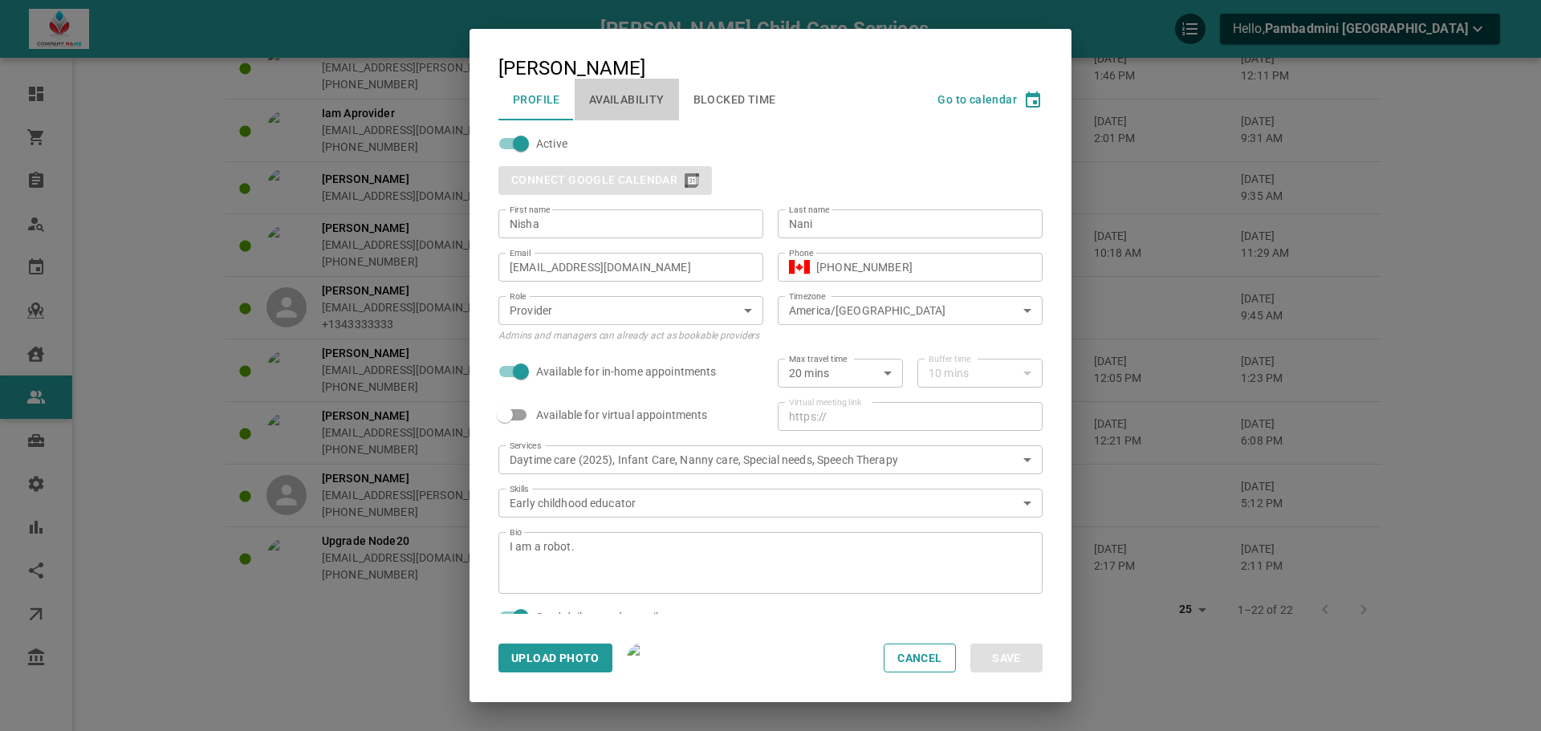
click at [632, 89] on button "Availability" at bounding box center [627, 100] width 104 height 42
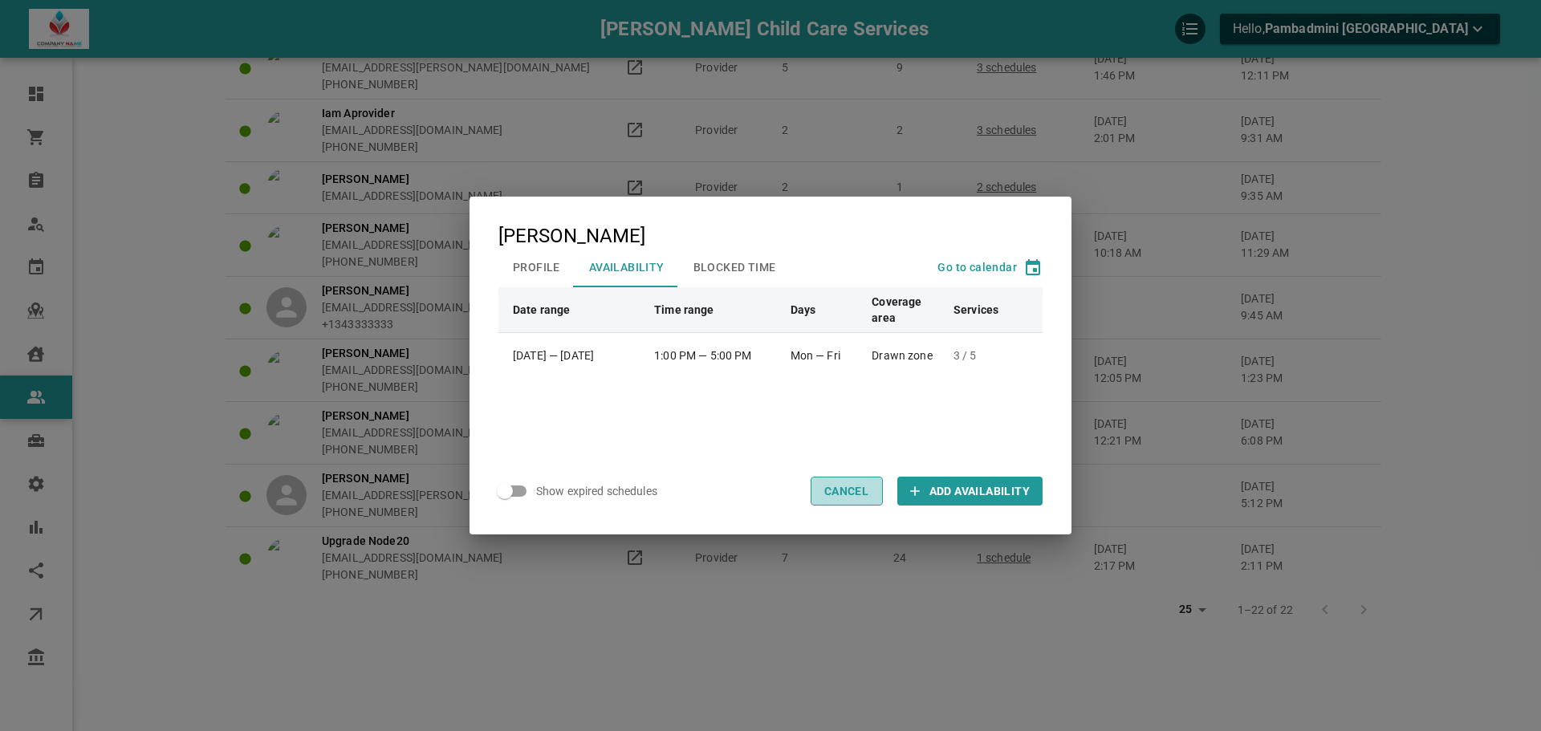
click at [860, 486] on button "Cancel" at bounding box center [847, 491] width 72 height 29
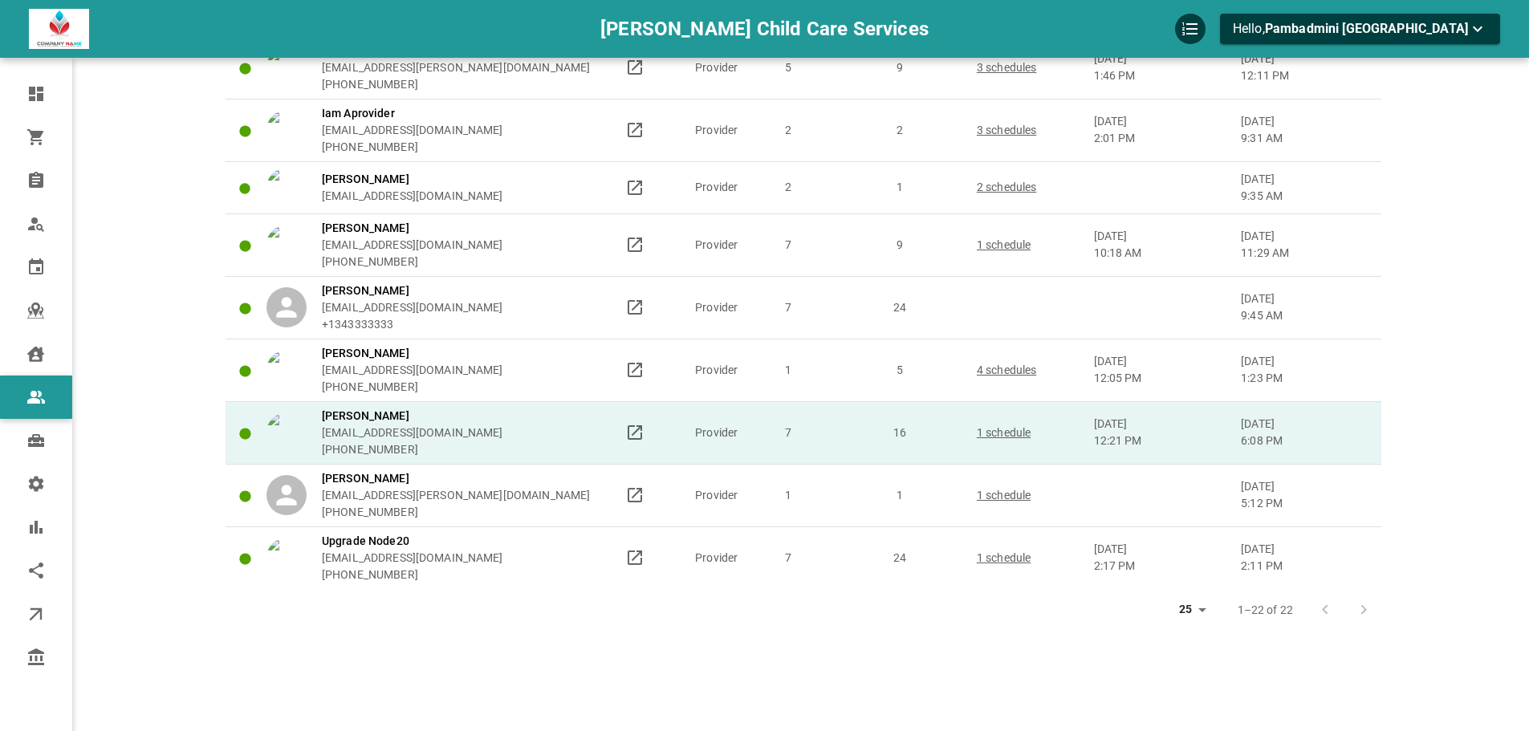
click at [527, 432] on div "[PERSON_NAME] [EMAIL_ADDRESS][DOMAIN_NAME] [PHONE_NUMBER]" at bounding box center [438, 433] width 344 height 51
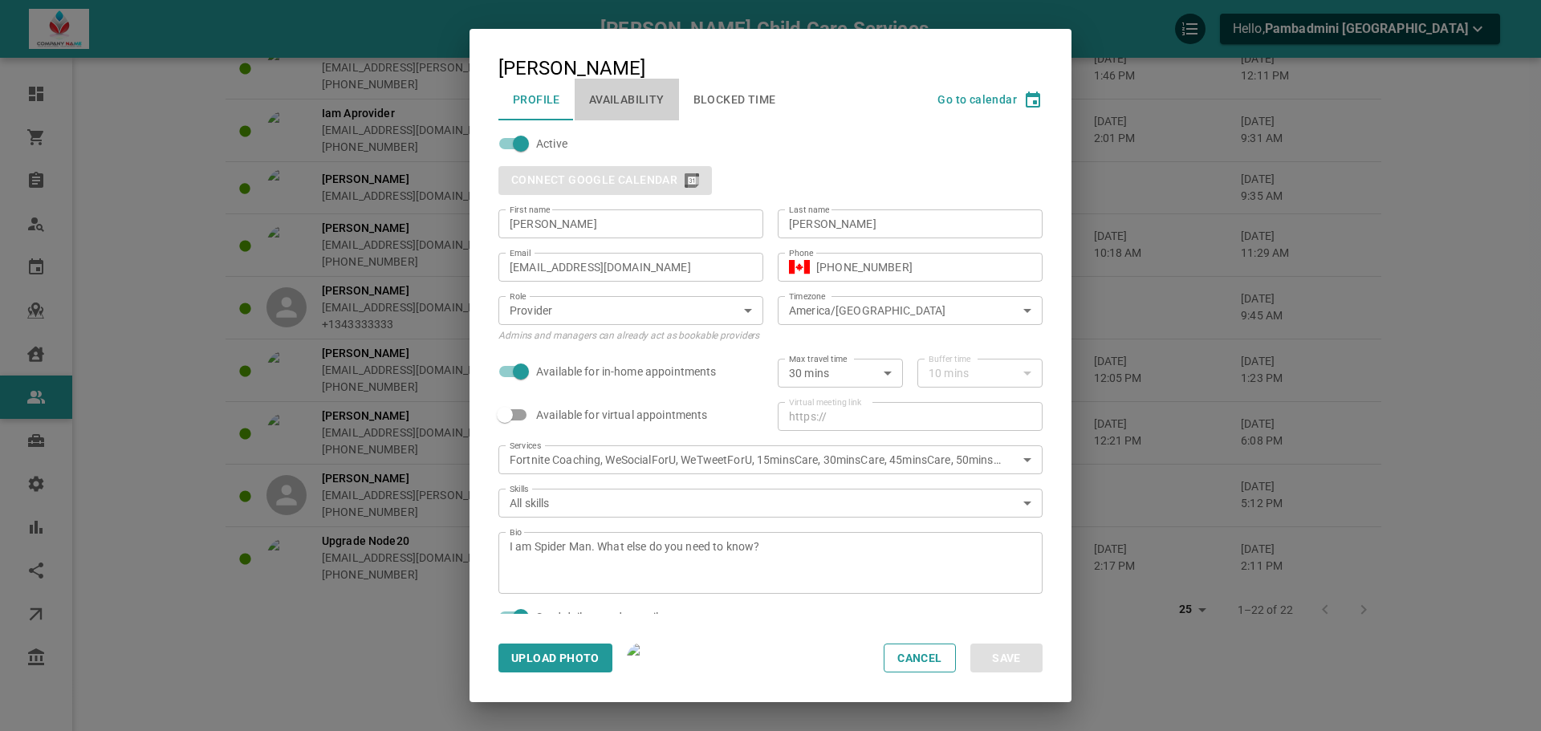
click at [636, 97] on button "Availability" at bounding box center [627, 100] width 104 height 42
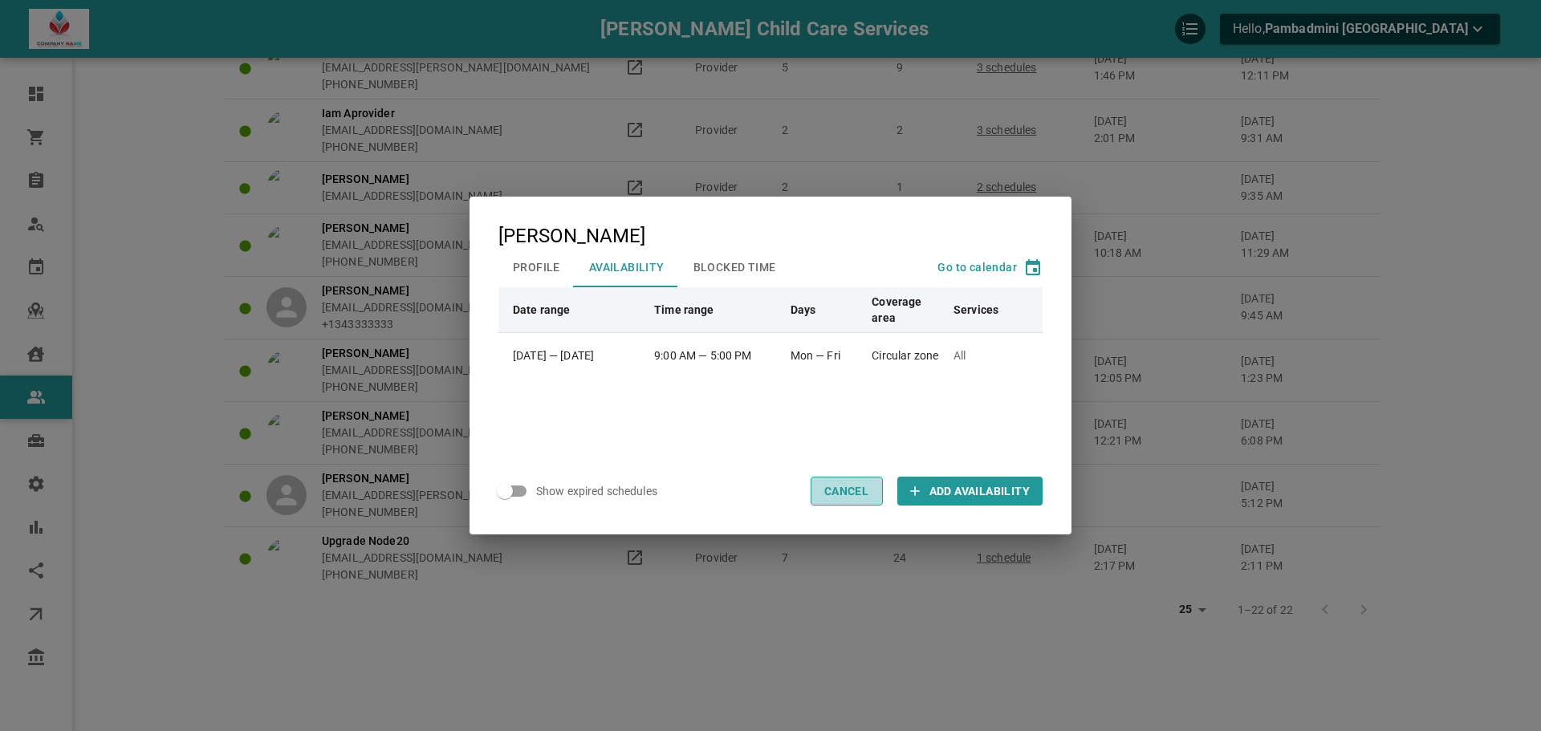
click at [862, 488] on button "Cancel" at bounding box center [847, 491] width 72 height 29
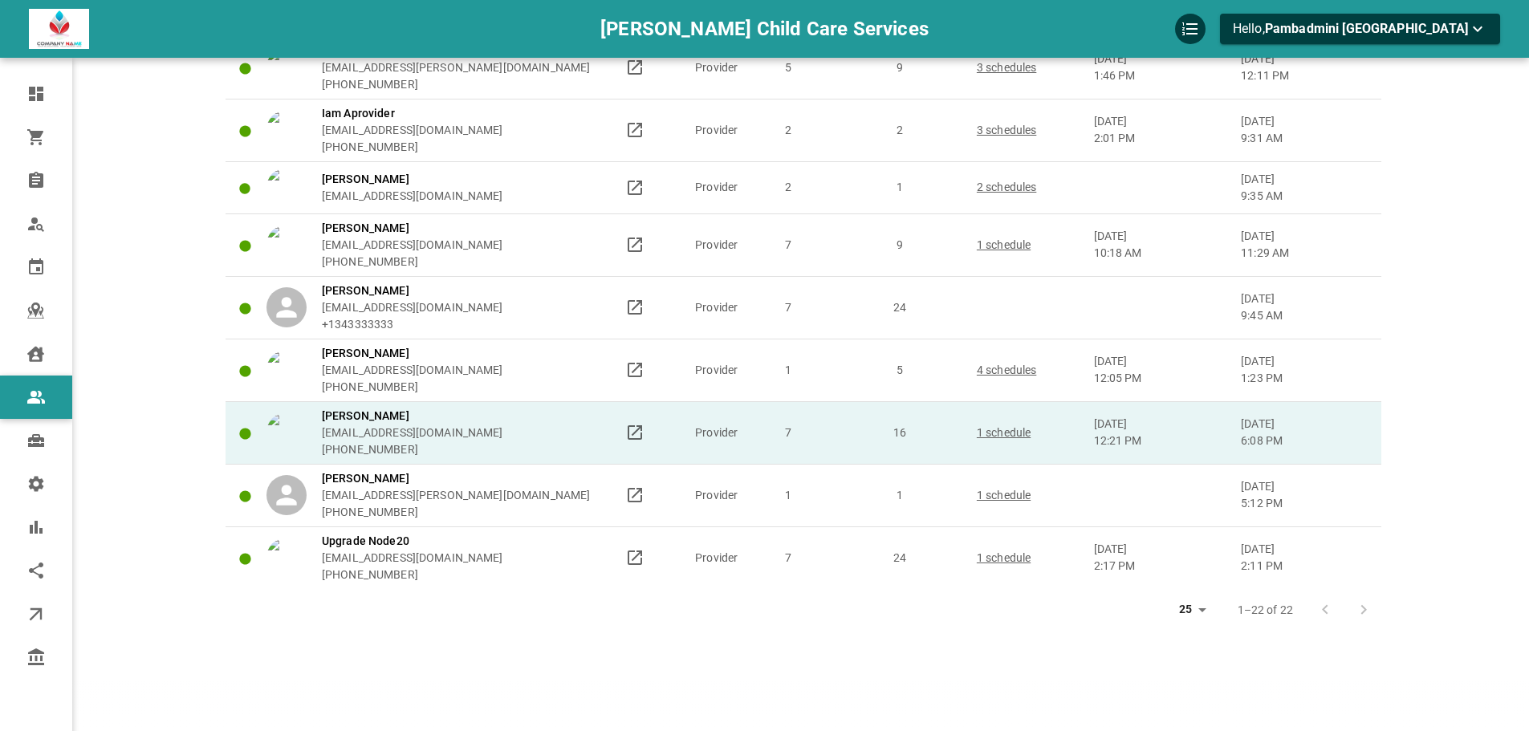
click at [518, 433] on div "[PERSON_NAME] [EMAIL_ADDRESS][DOMAIN_NAME] [PHONE_NUMBER]" at bounding box center [438, 433] width 344 height 51
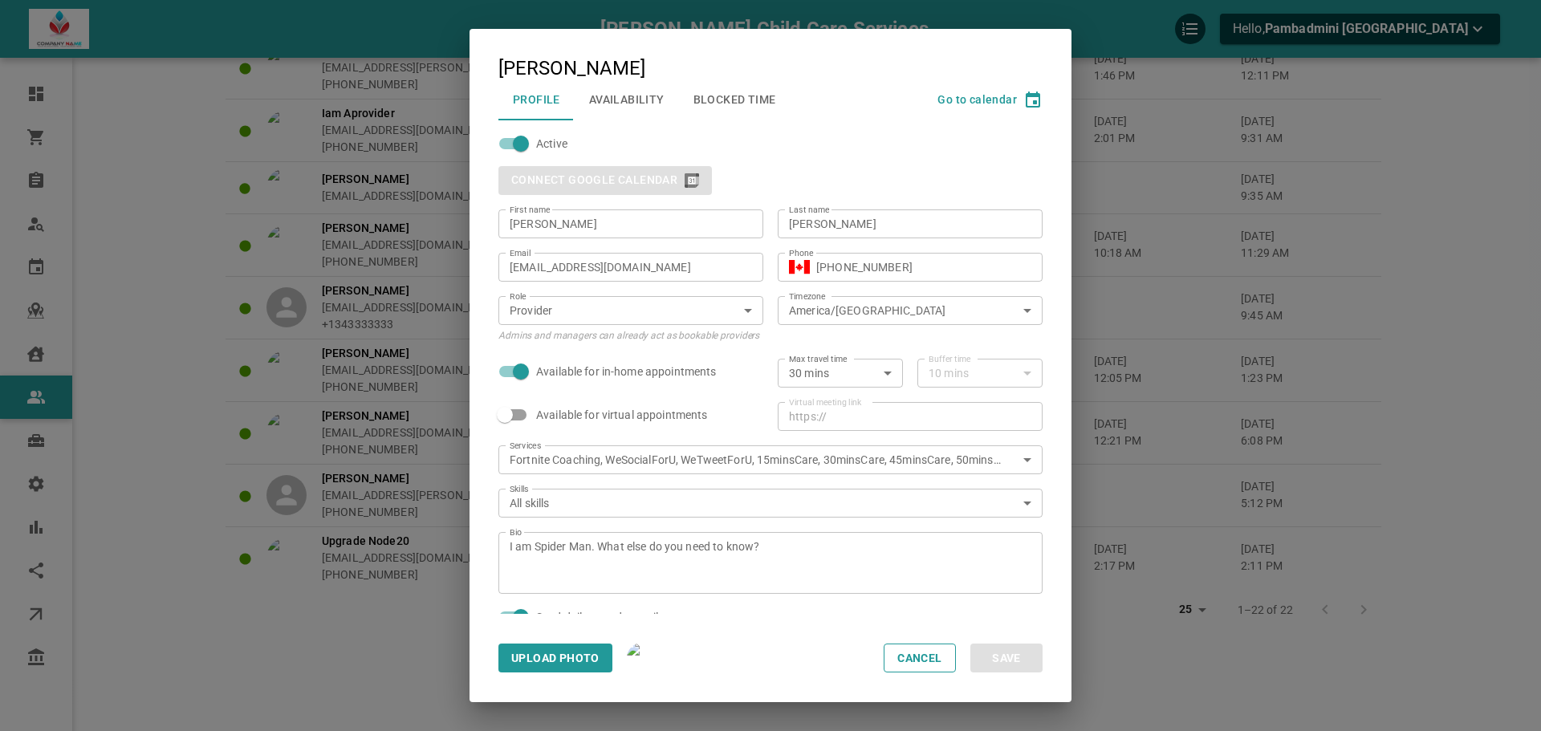
click at [632, 112] on button "Availability" at bounding box center [627, 100] width 104 height 42
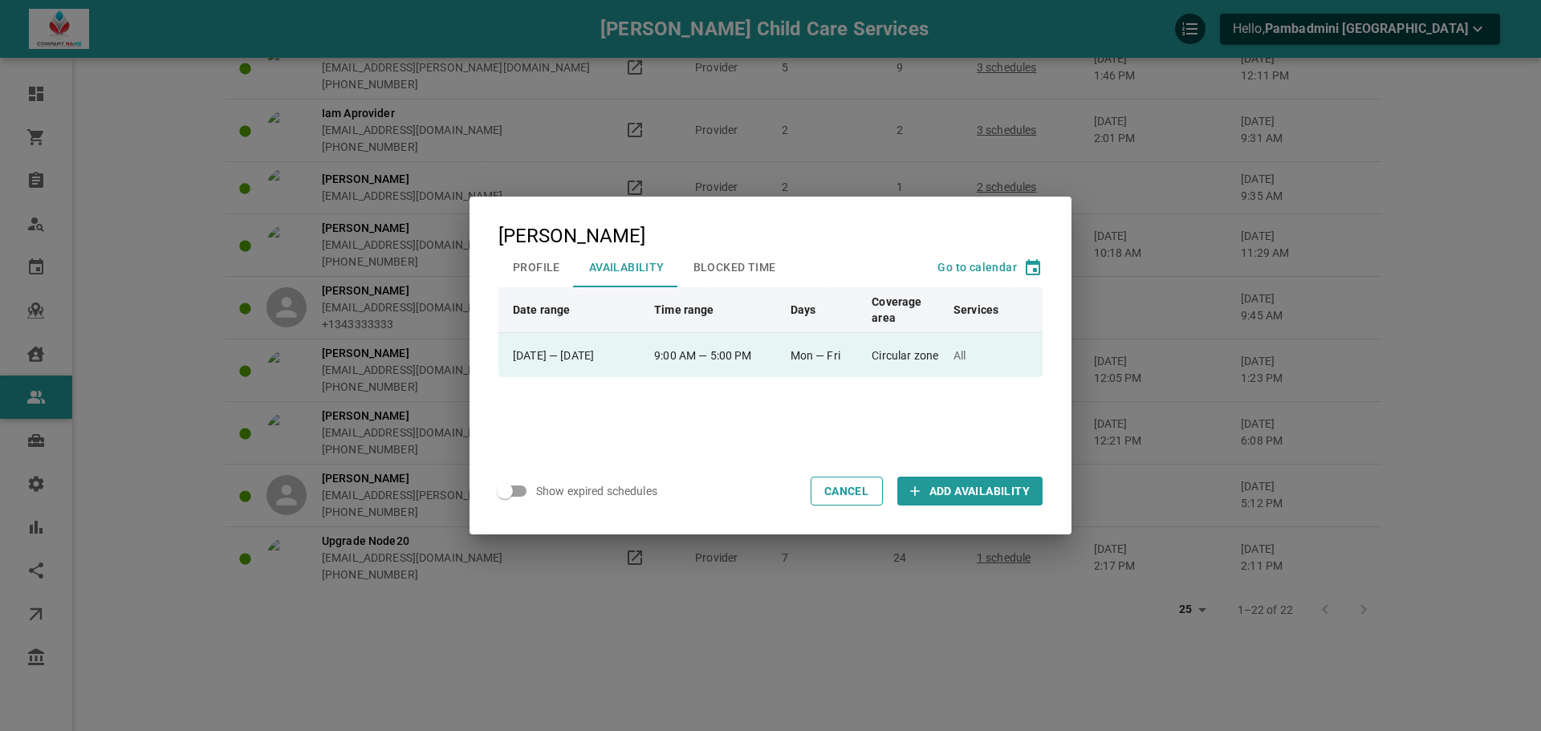
click at [851, 345] on td "Mon — Fri" at bounding box center [824, 354] width 82 height 45
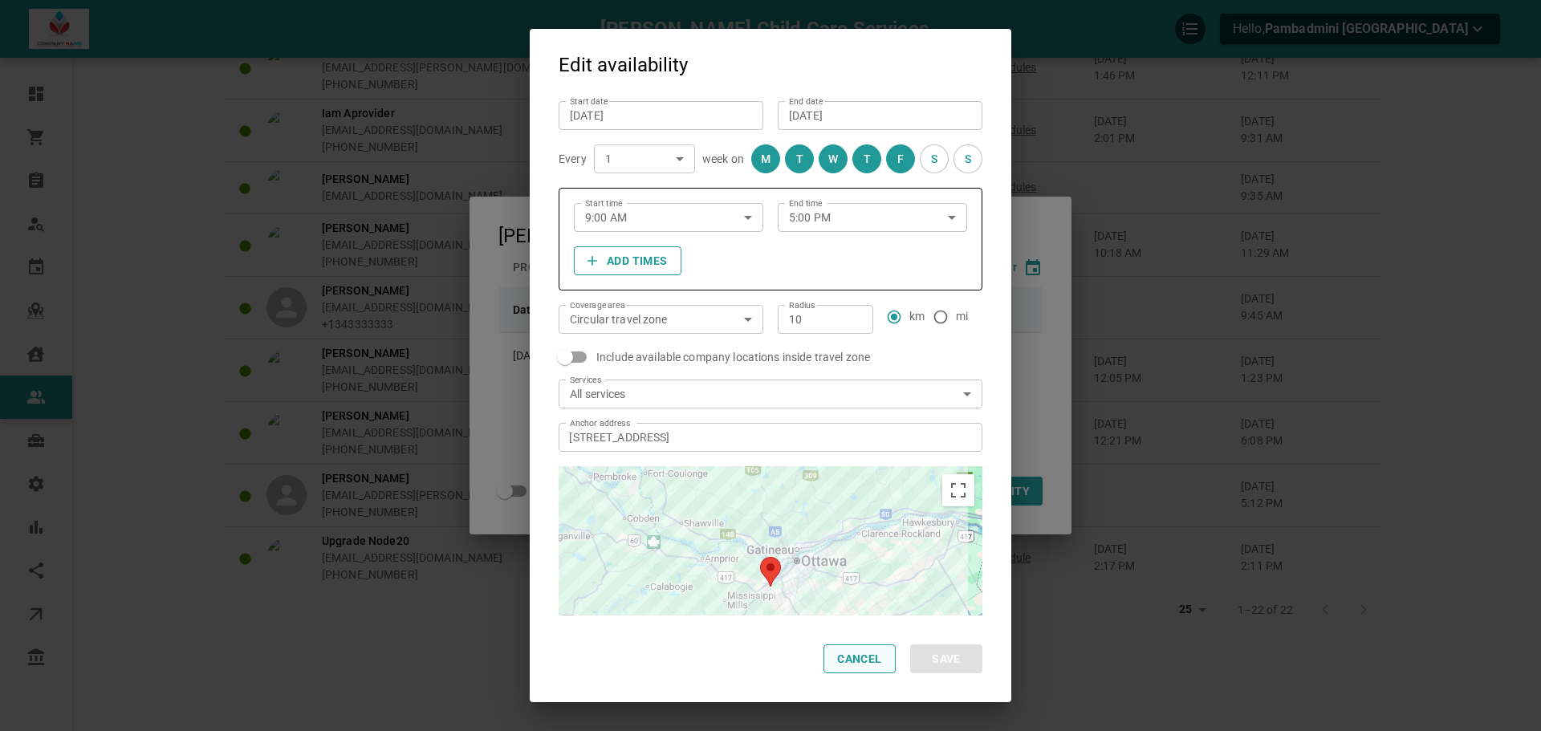
click at [852, 667] on button "Cancel" at bounding box center [859, 658] width 72 height 29
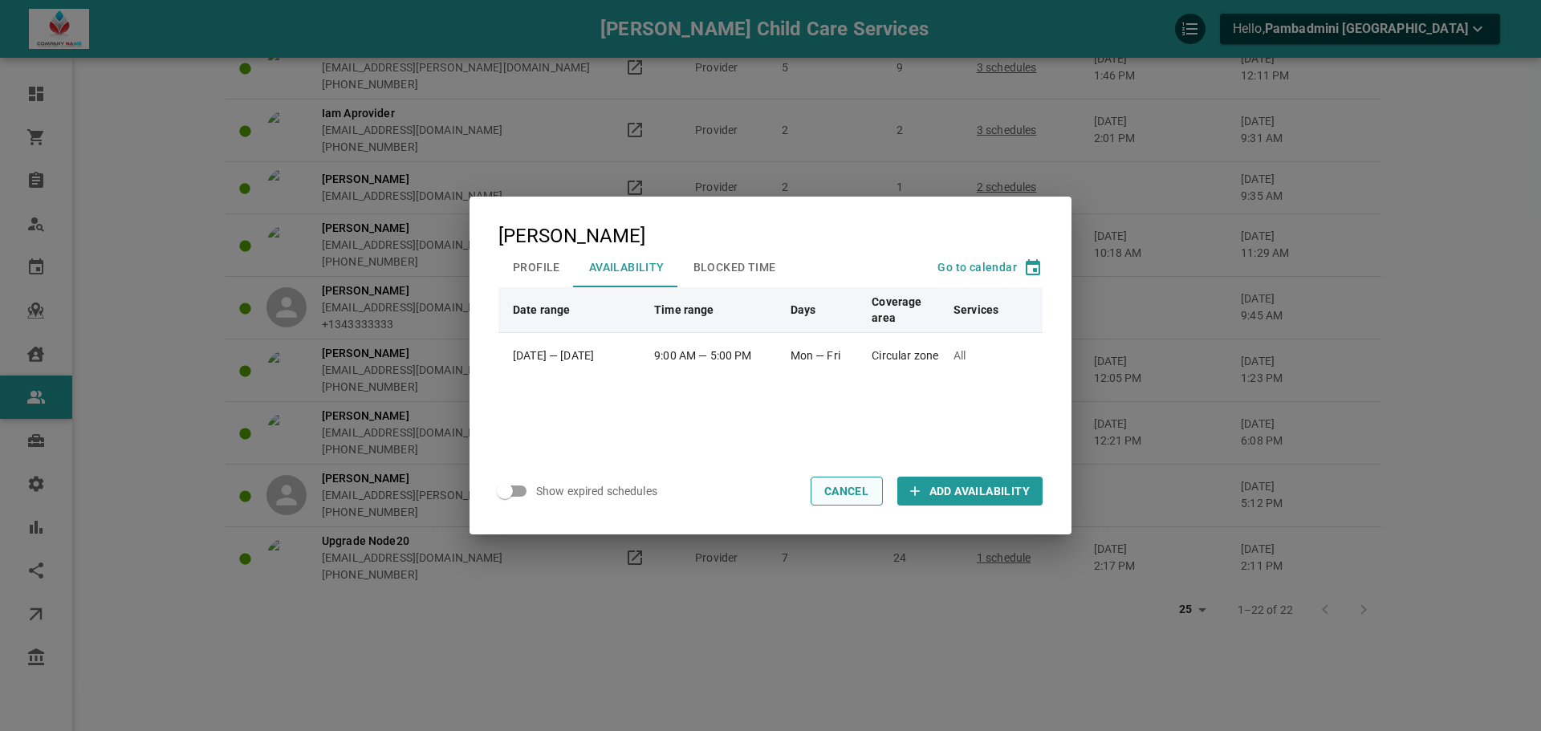
click at [848, 501] on button "Cancel" at bounding box center [847, 491] width 72 height 29
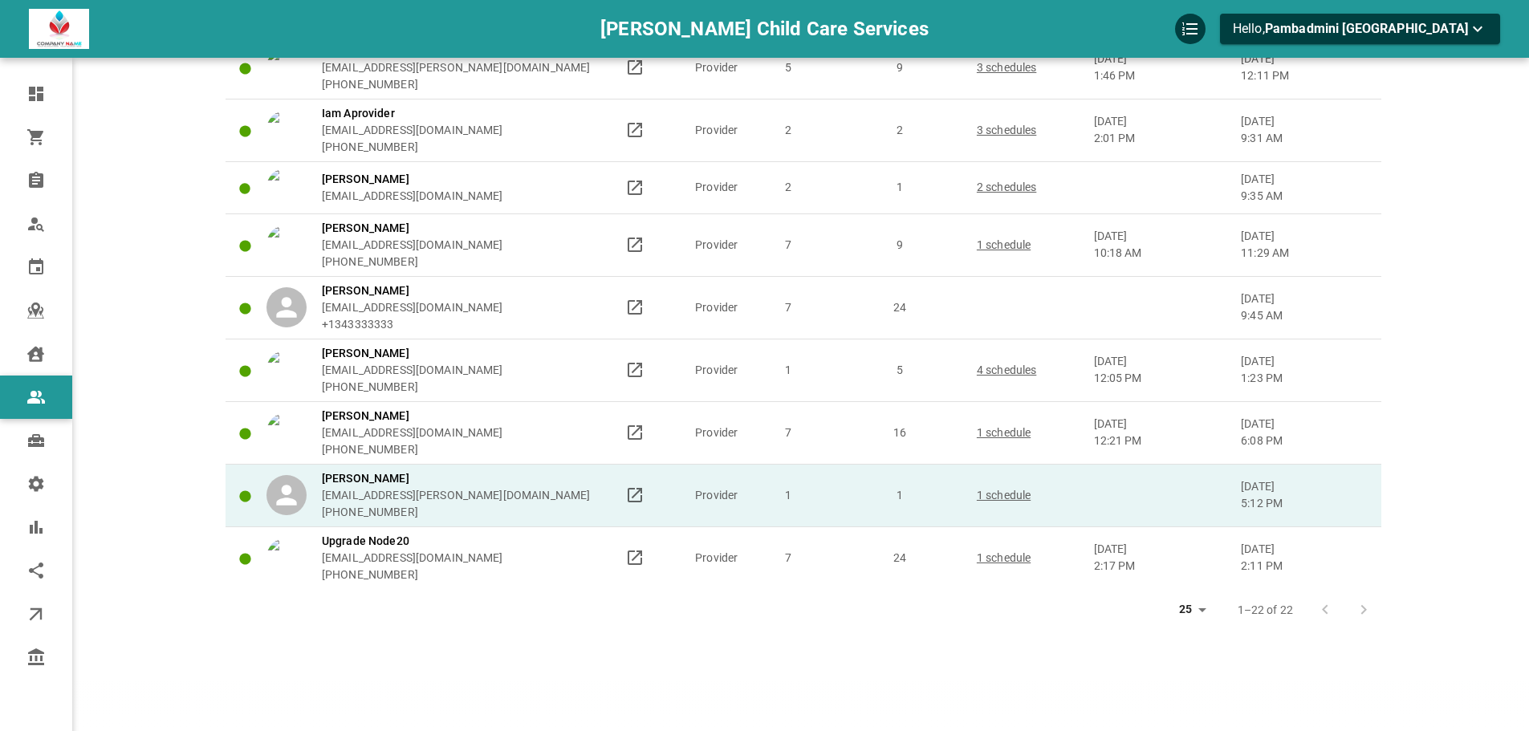
click at [508, 482] on div "[PERSON_NAME] [EMAIL_ADDRESS][PERSON_NAME][DOMAIN_NAME] [PHONE_NUMBER]" at bounding box center [438, 495] width 344 height 51
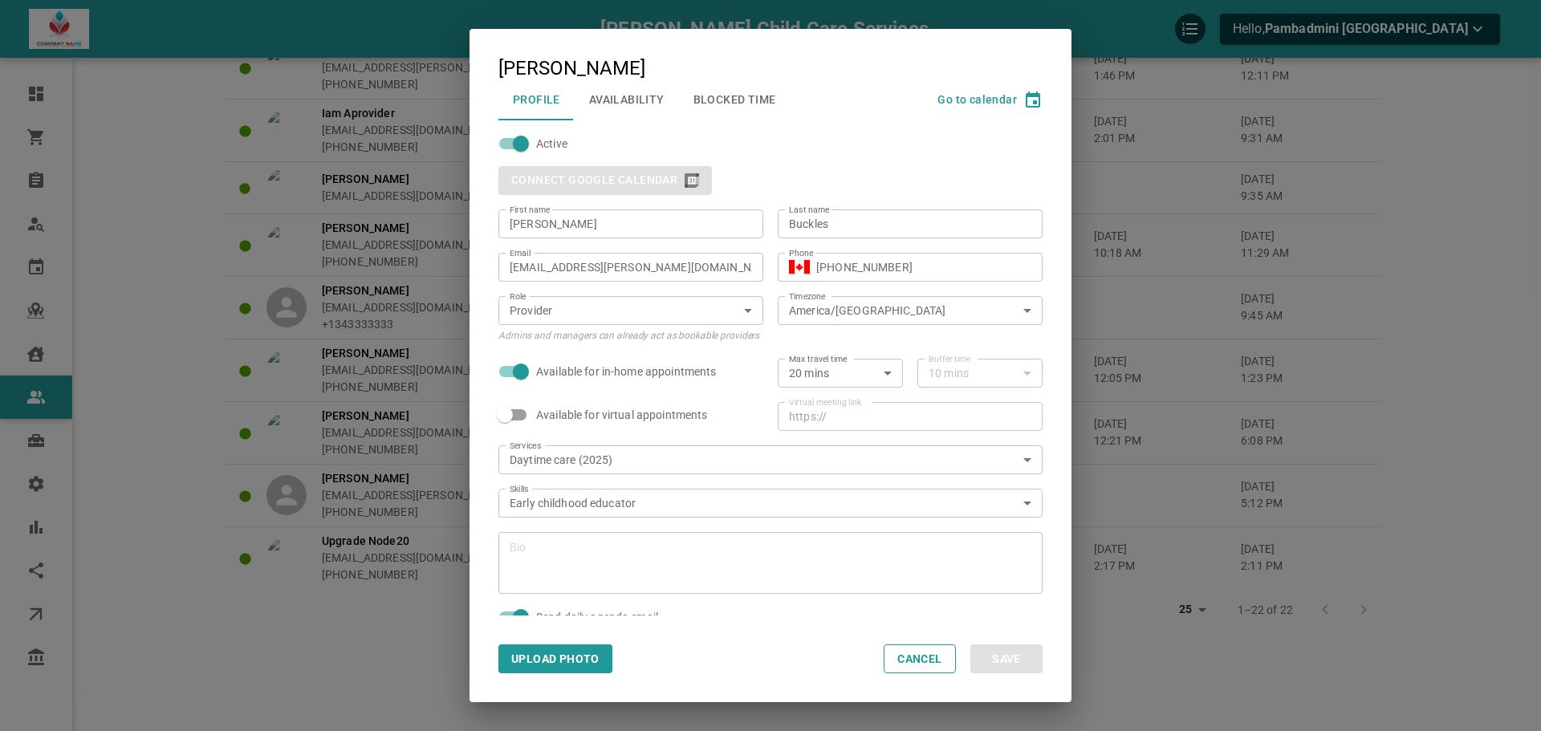
click at [642, 66] on div "[PERSON_NAME]" at bounding box center [770, 68] width 544 height 21
click at [638, 88] on button "Availability" at bounding box center [627, 100] width 104 height 42
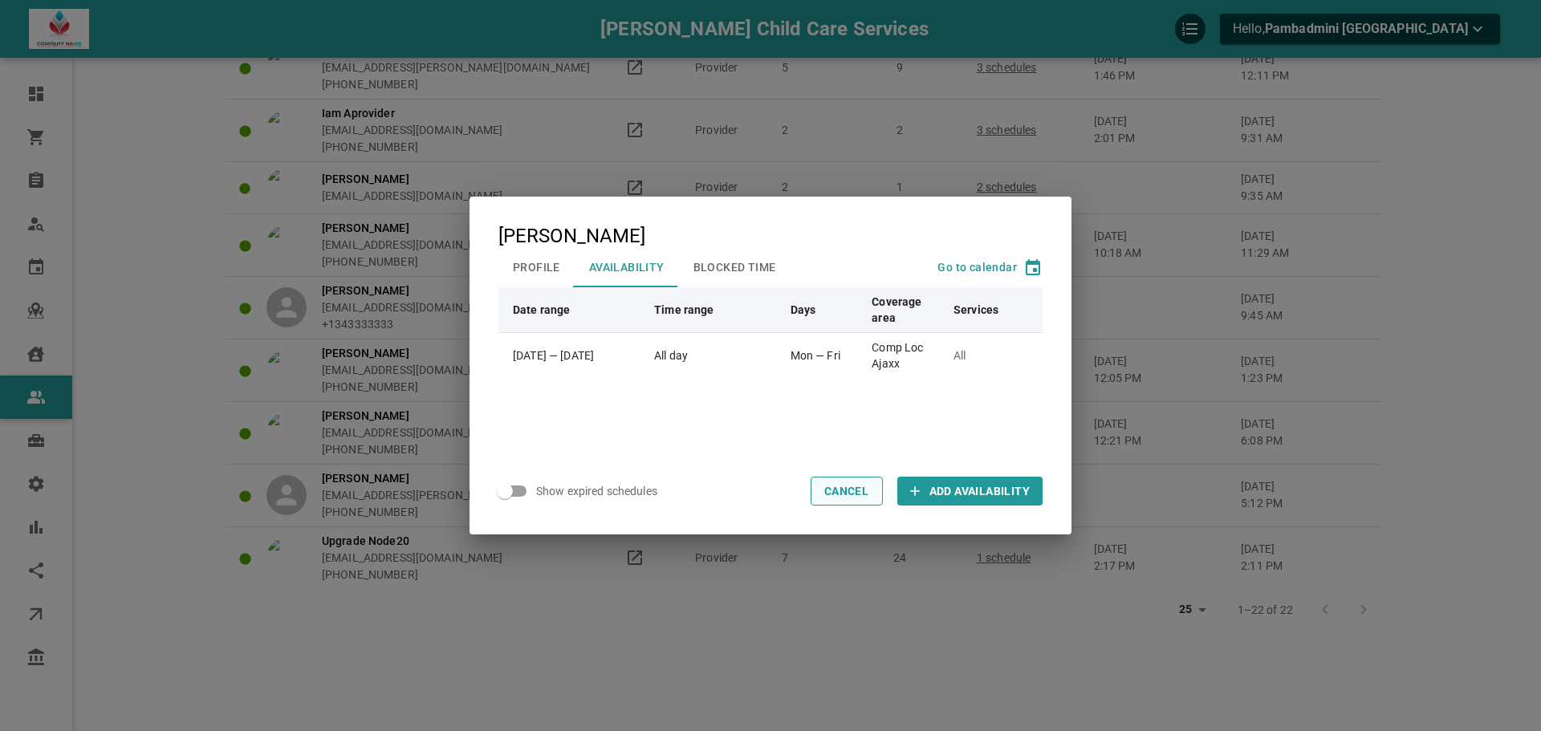
click at [859, 496] on button "Cancel" at bounding box center [847, 491] width 72 height 29
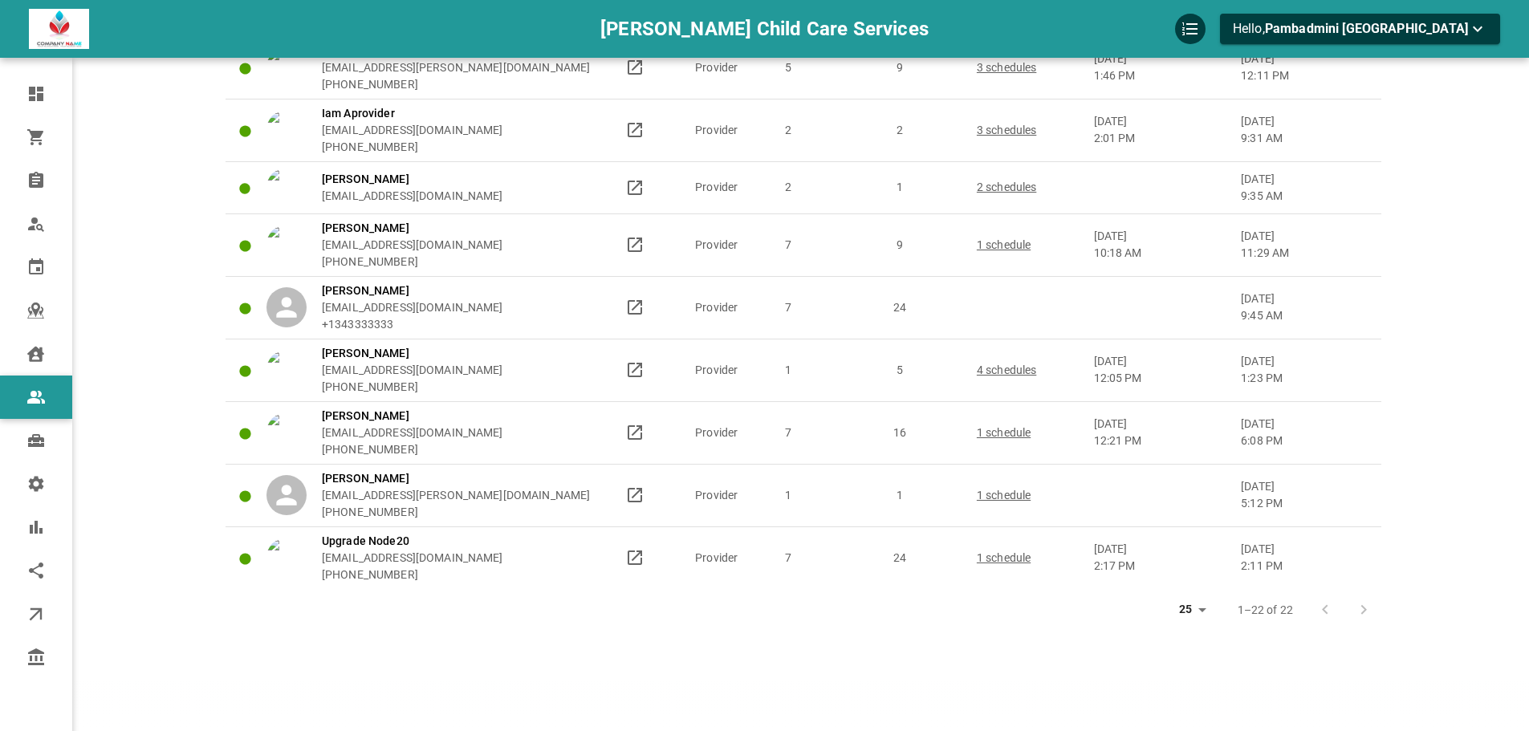
click at [1359, 612] on div at bounding box center [1344, 610] width 71 height 32
click at [1366, 608] on div at bounding box center [1344, 610] width 71 height 32
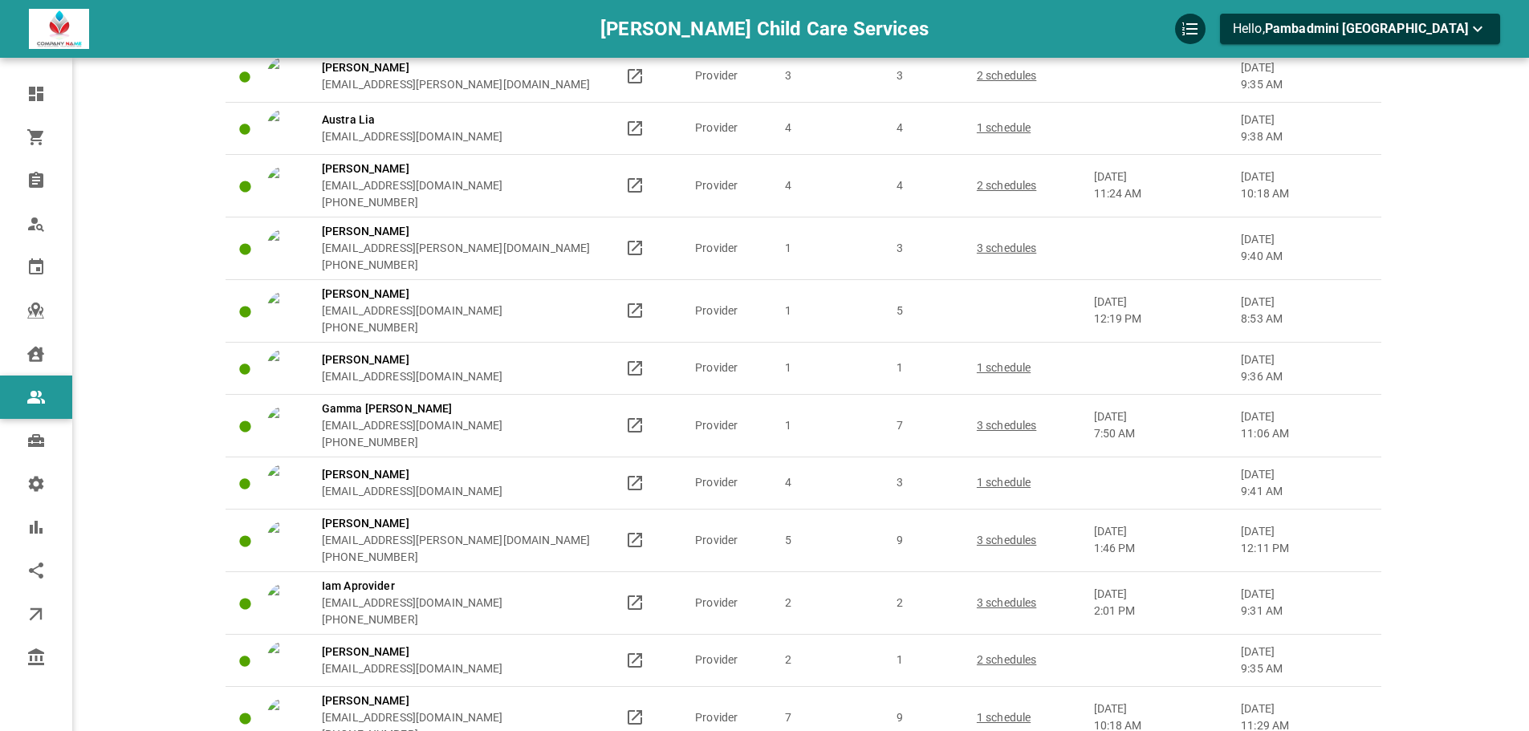
scroll to position [412, 0]
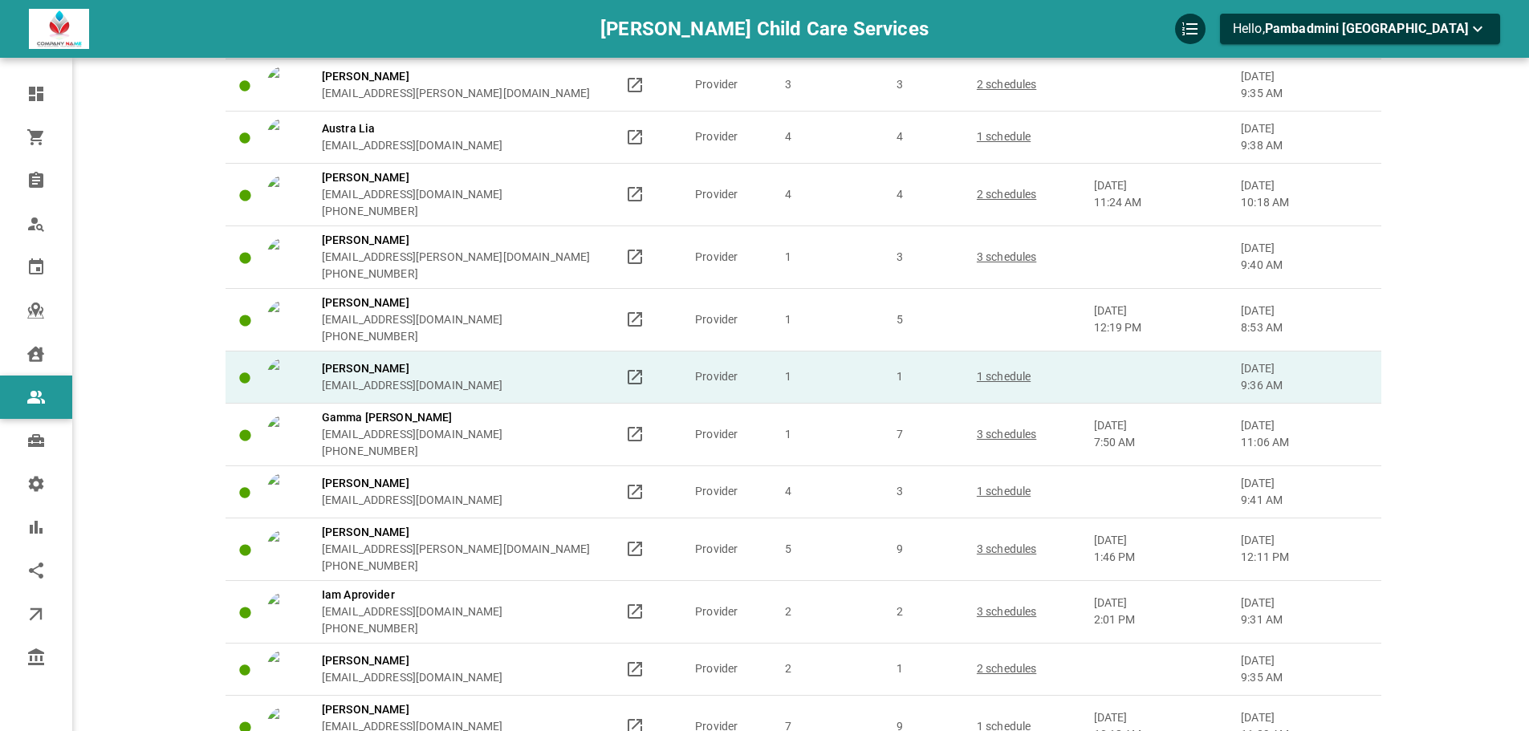
click at [834, 371] on td "1" at bounding box center [815, 377] width 104 height 52
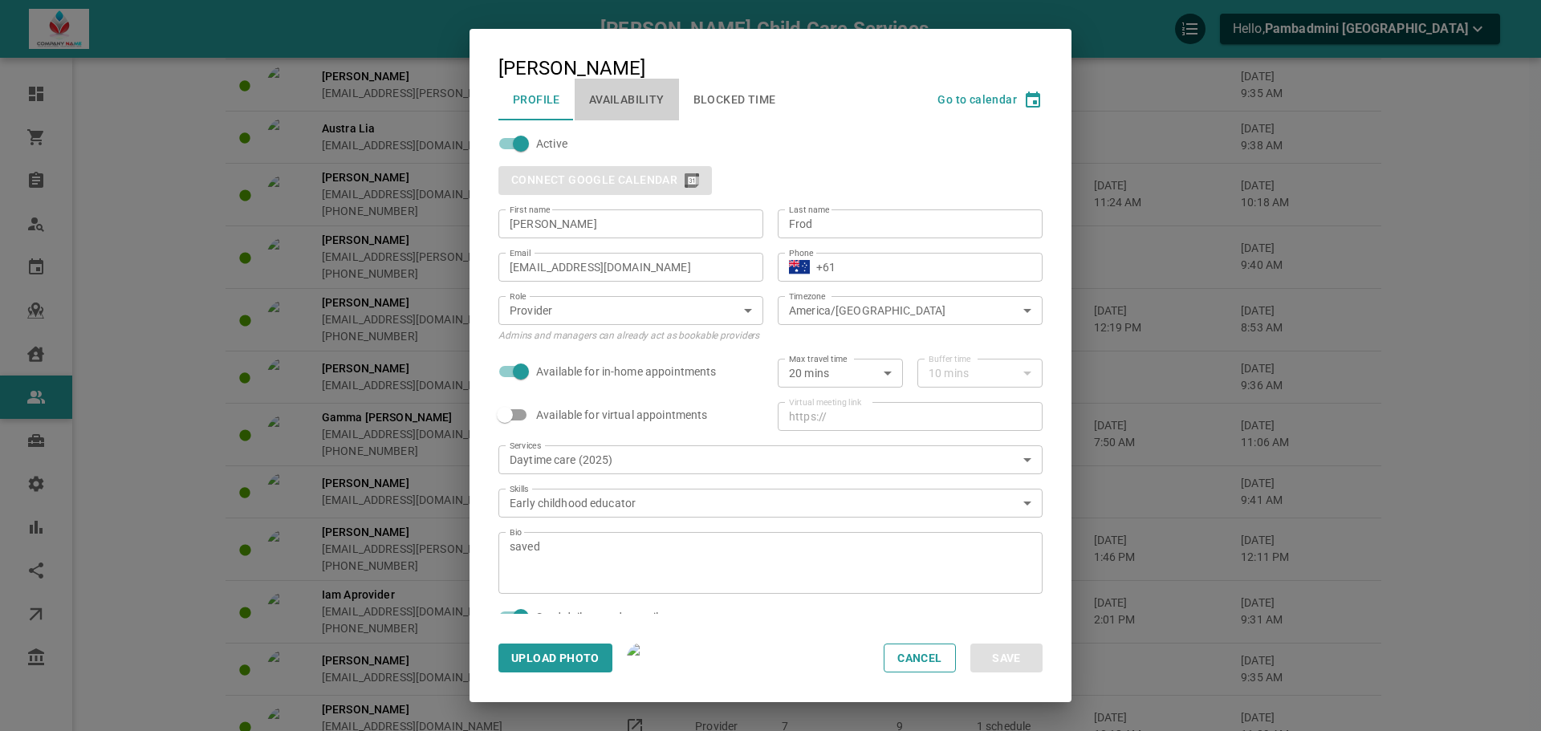
click at [628, 99] on button "Availability" at bounding box center [627, 100] width 104 height 42
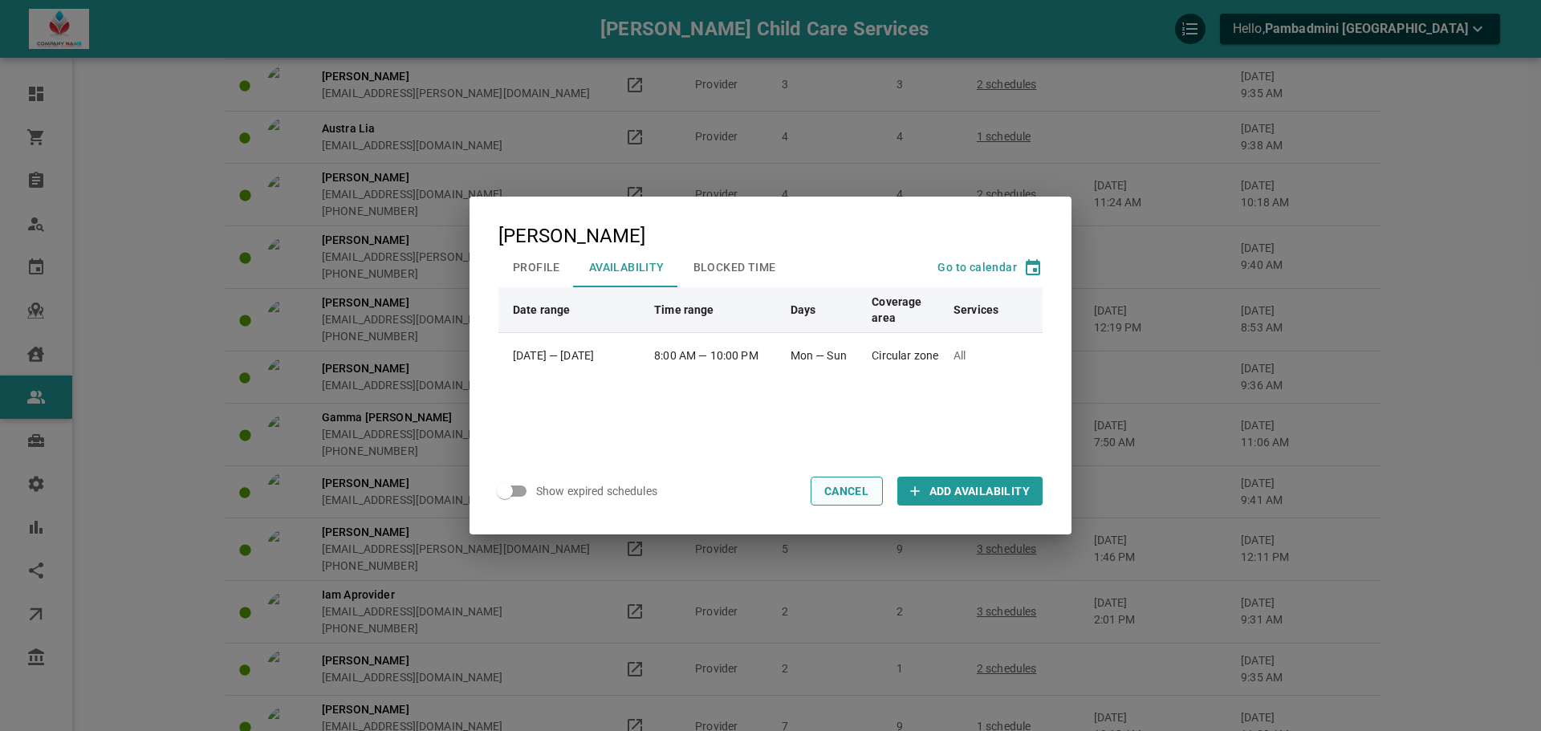
click at [838, 490] on button "Cancel" at bounding box center [847, 491] width 72 height 29
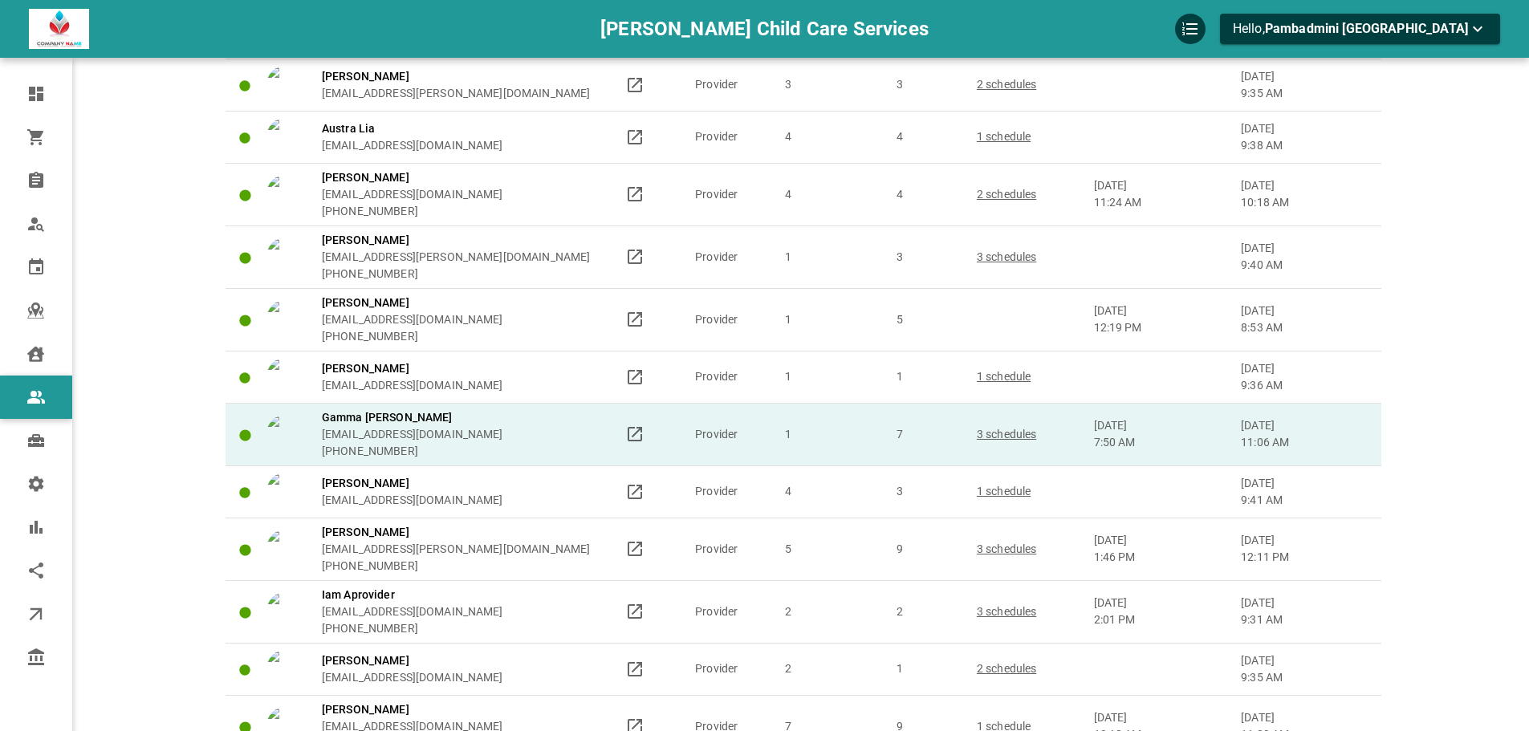
click at [531, 440] on div "Gamma [PERSON_NAME] [EMAIL_ADDRESS][DOMAIN_NAME] [PHONE_NUMBER]" at bounding box center [438, 434] width 344 height 51
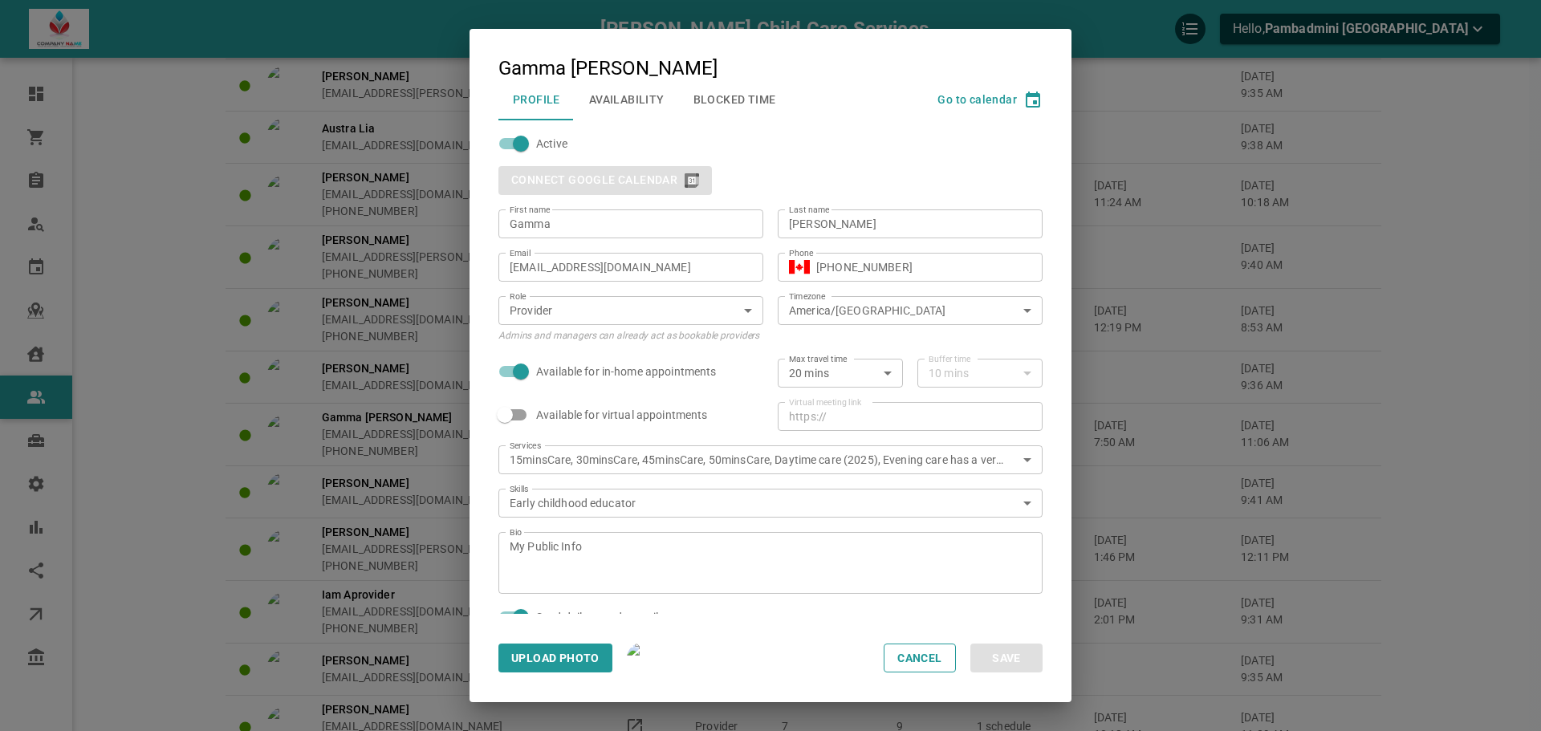
click at [616, 120] on button "Availability" at bounding box center [627, 100] width 104 height 42
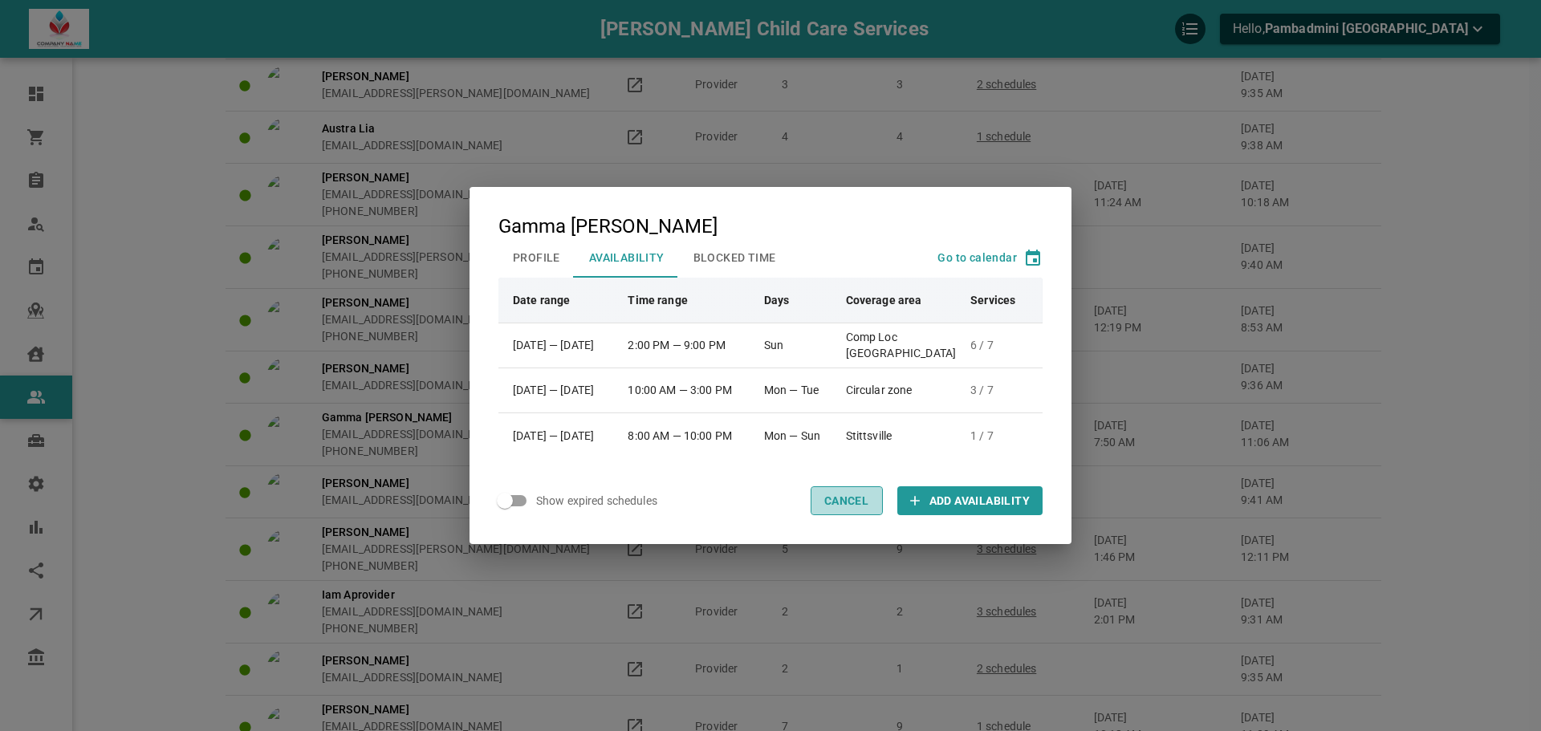
click at [852, 496] on button "Cancel" at bounding box center [847, 500] width 72 height 29
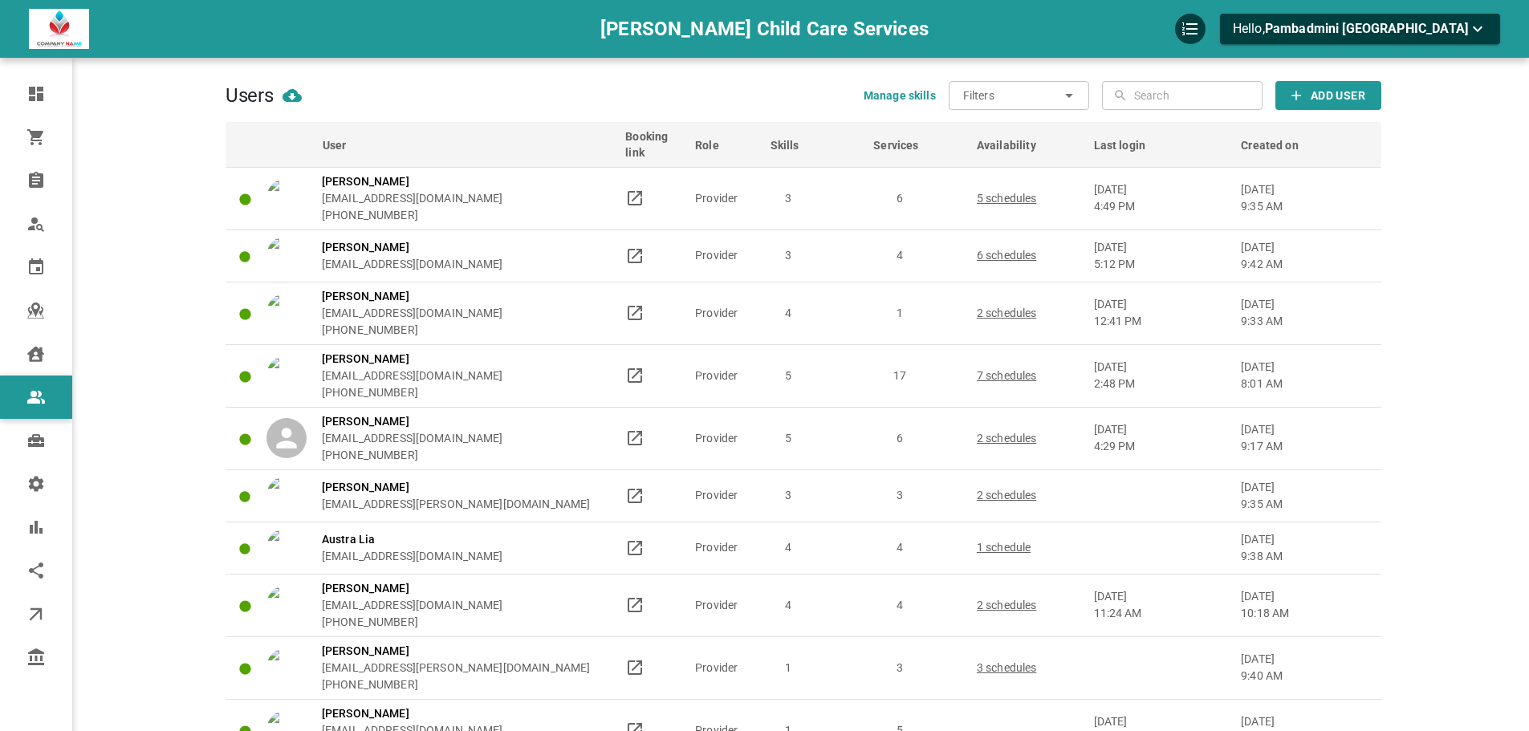
scroll to position [0, 0]
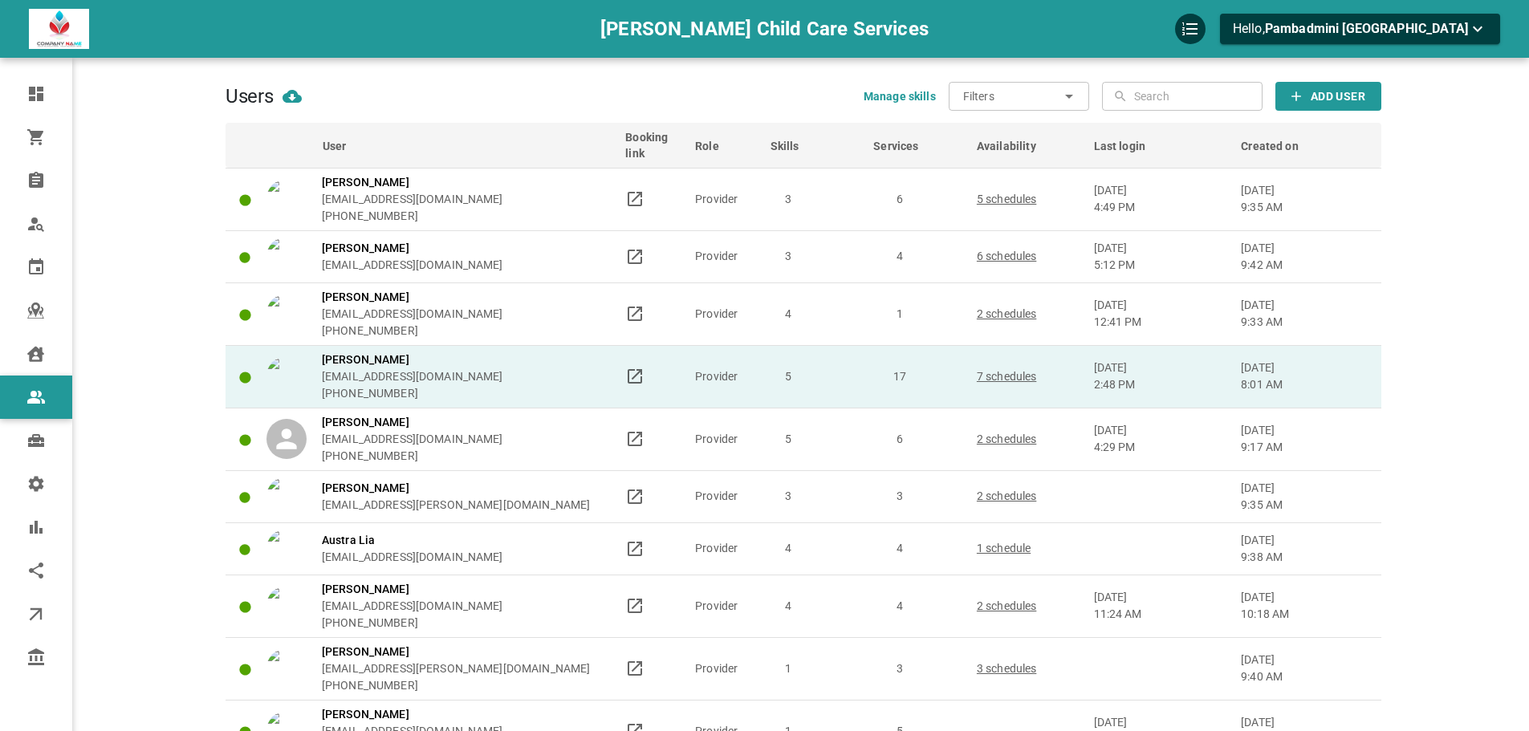
click at [564, 360] on div "[PERSON_NAME] [EMAIL_ADDRESS][DOMAIN_NAME] [PHONE_NUMBER]" at bounding box center [438, 377] width 344 height 51
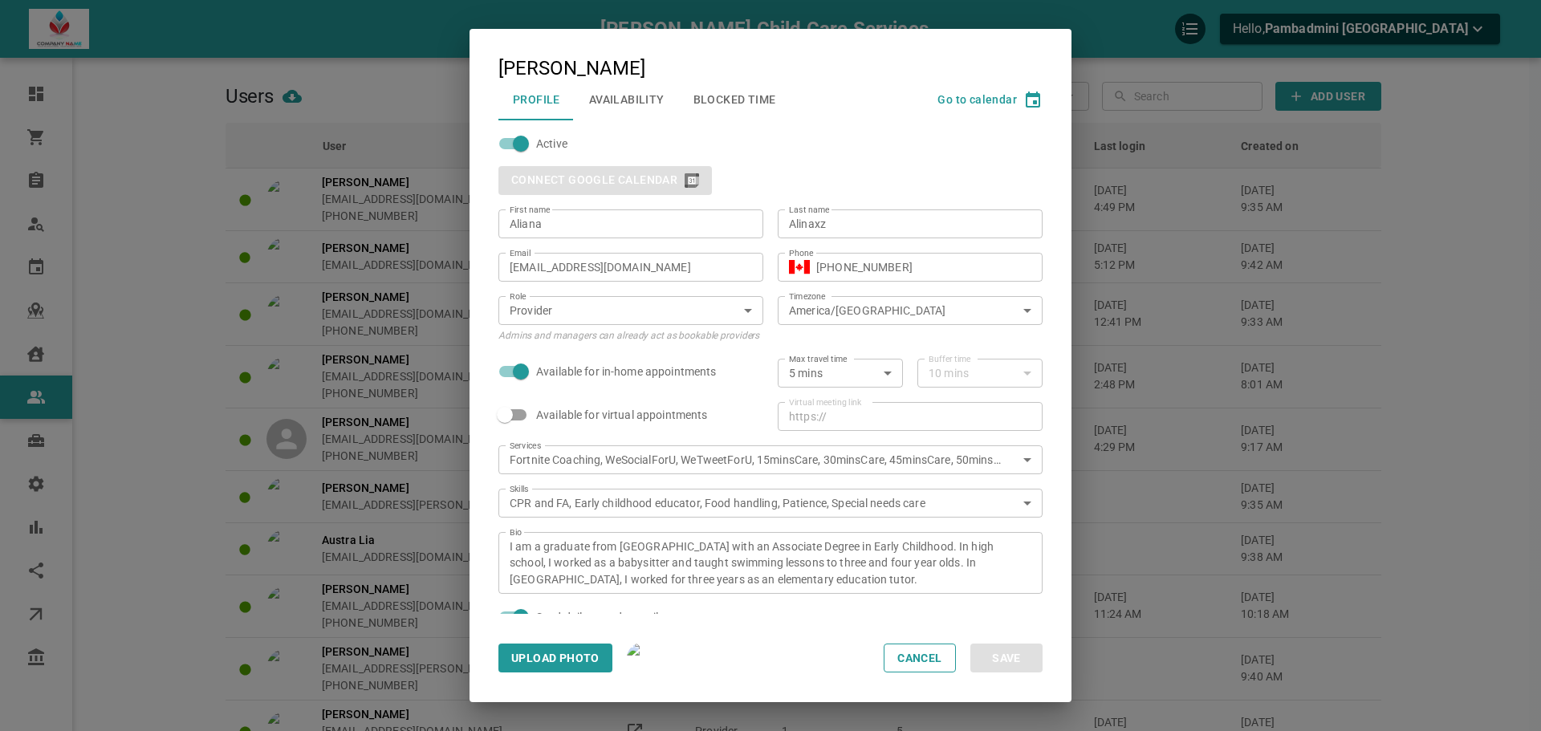
click at [648, 107] on button "Availability" at bounding box center [627, 100] width 104 height 42
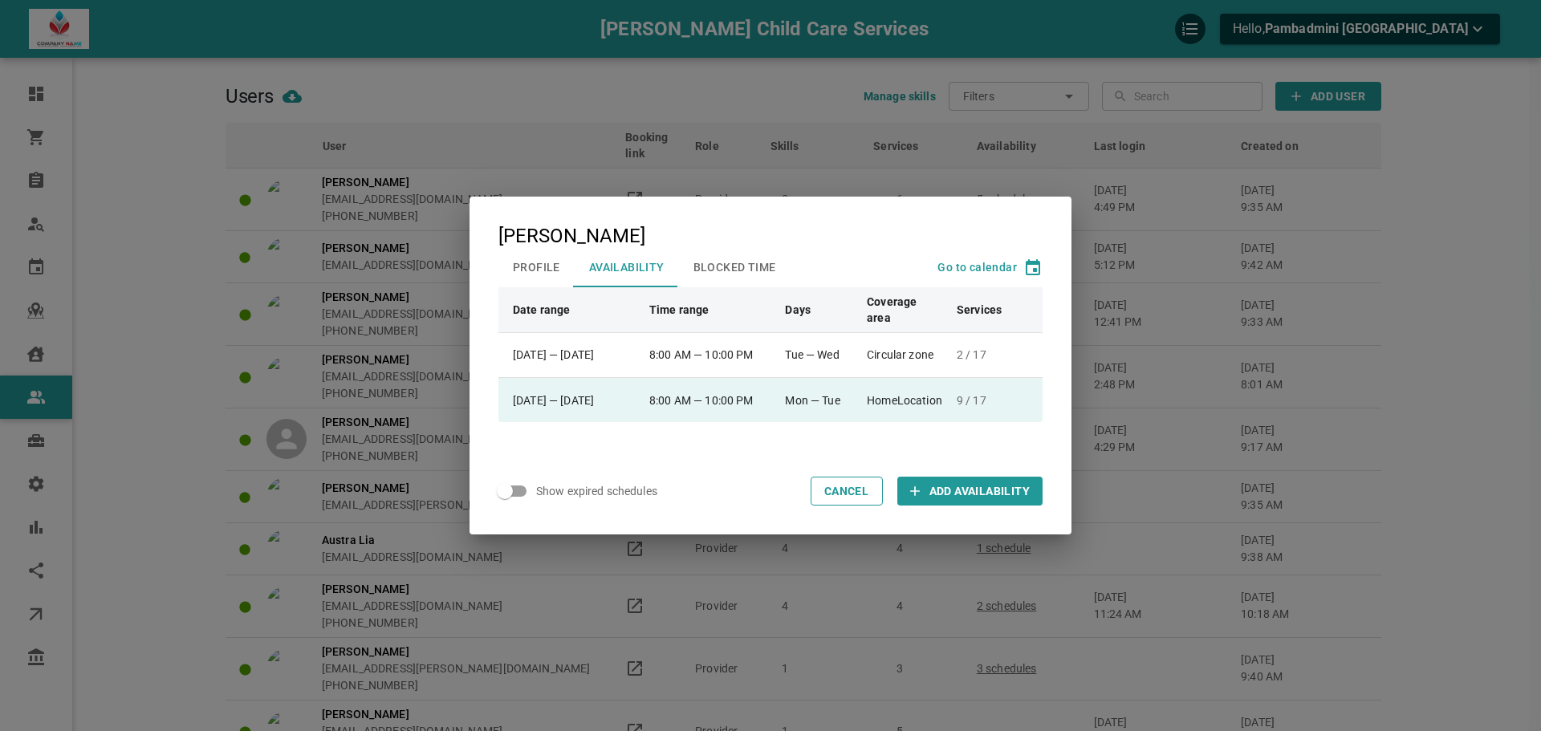
click at [898, 404] on td "HomeLocation" at bounding box center [905, 399] width 90 height 45
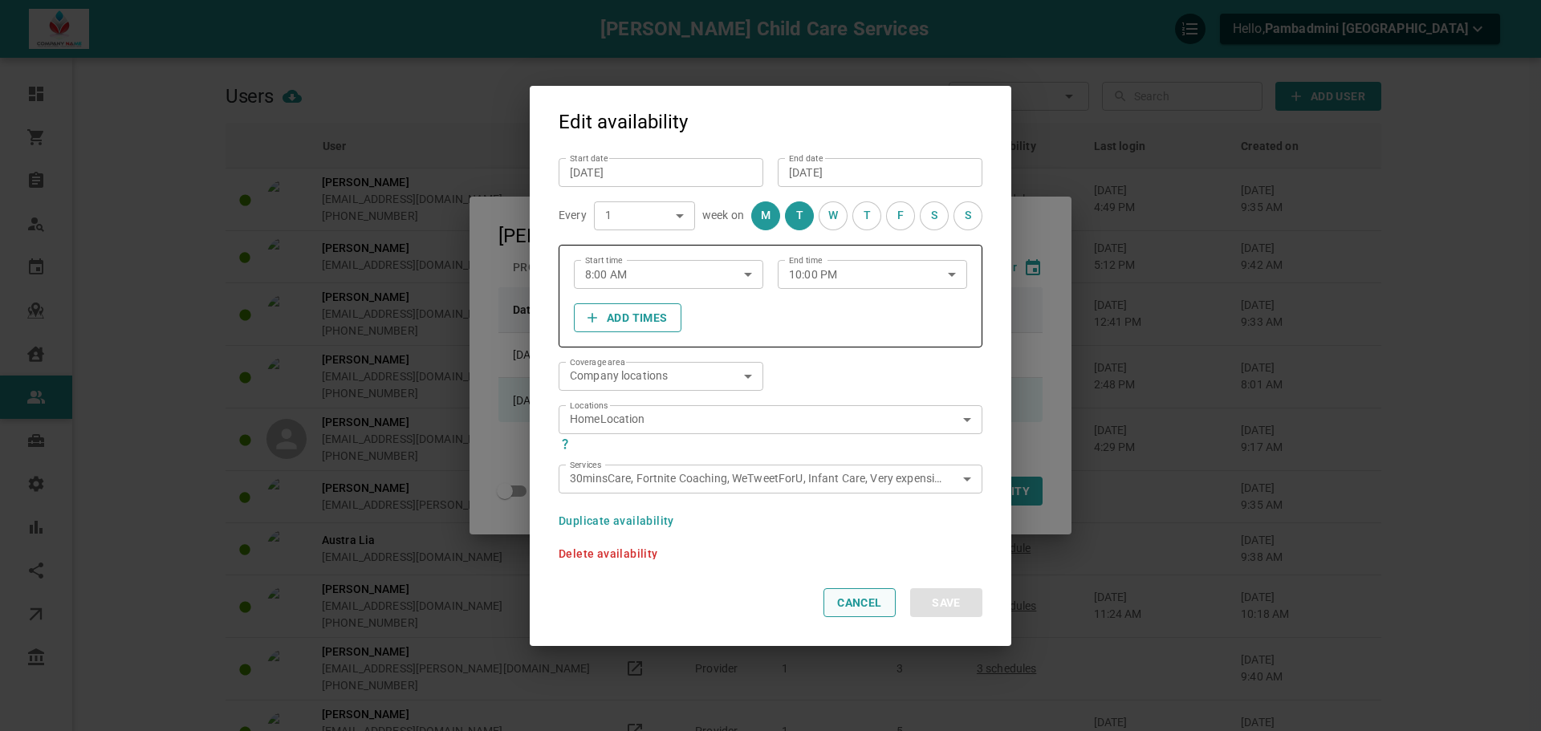
click at [863, 604] on button "Cancel" at bounding box center [859, 602] width 72 height 29
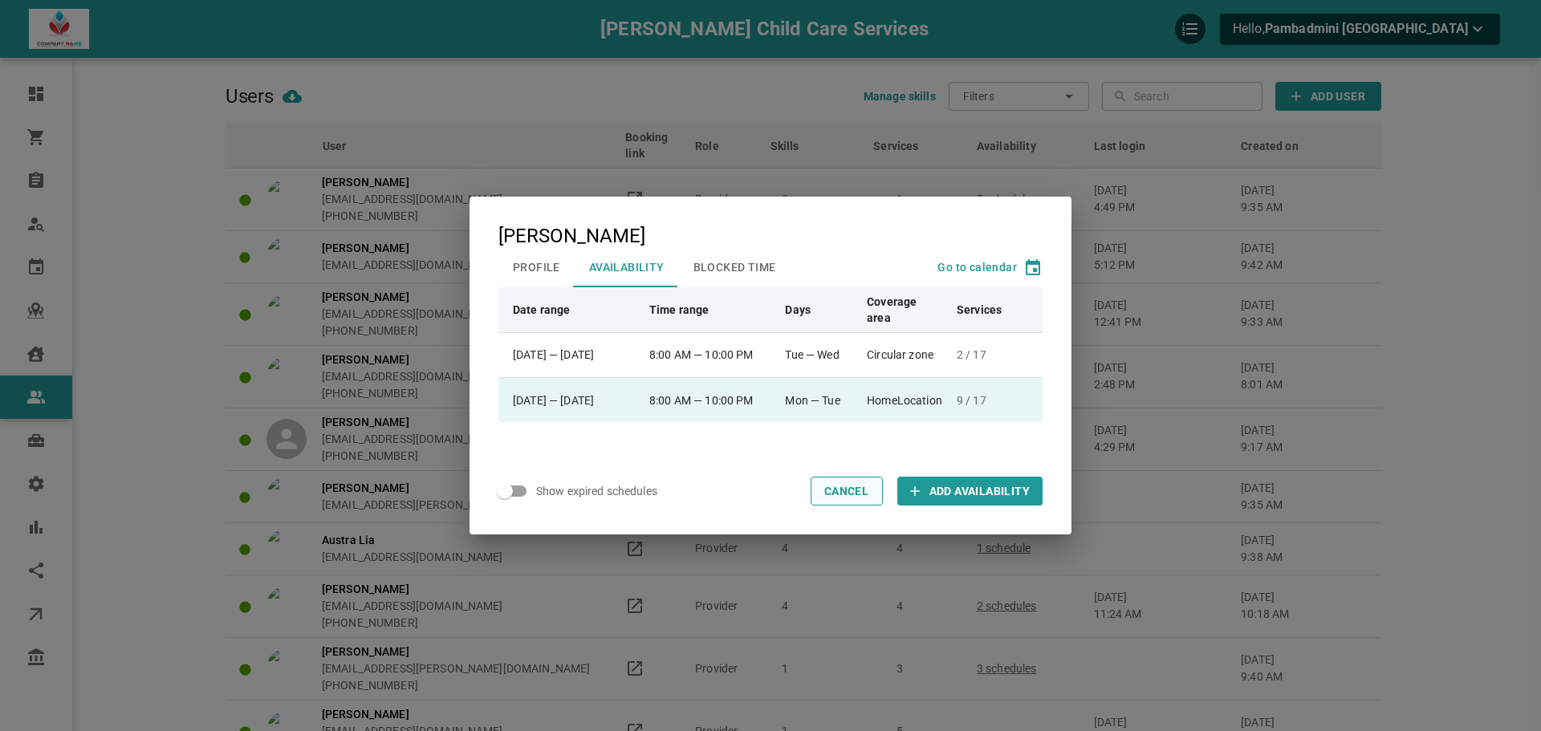
click at [859, 490] on button "Cancel" at bounding box center [847, 491] width 72 height 29
